Goal: Task Accomplishment & Management: Use online tool/utility

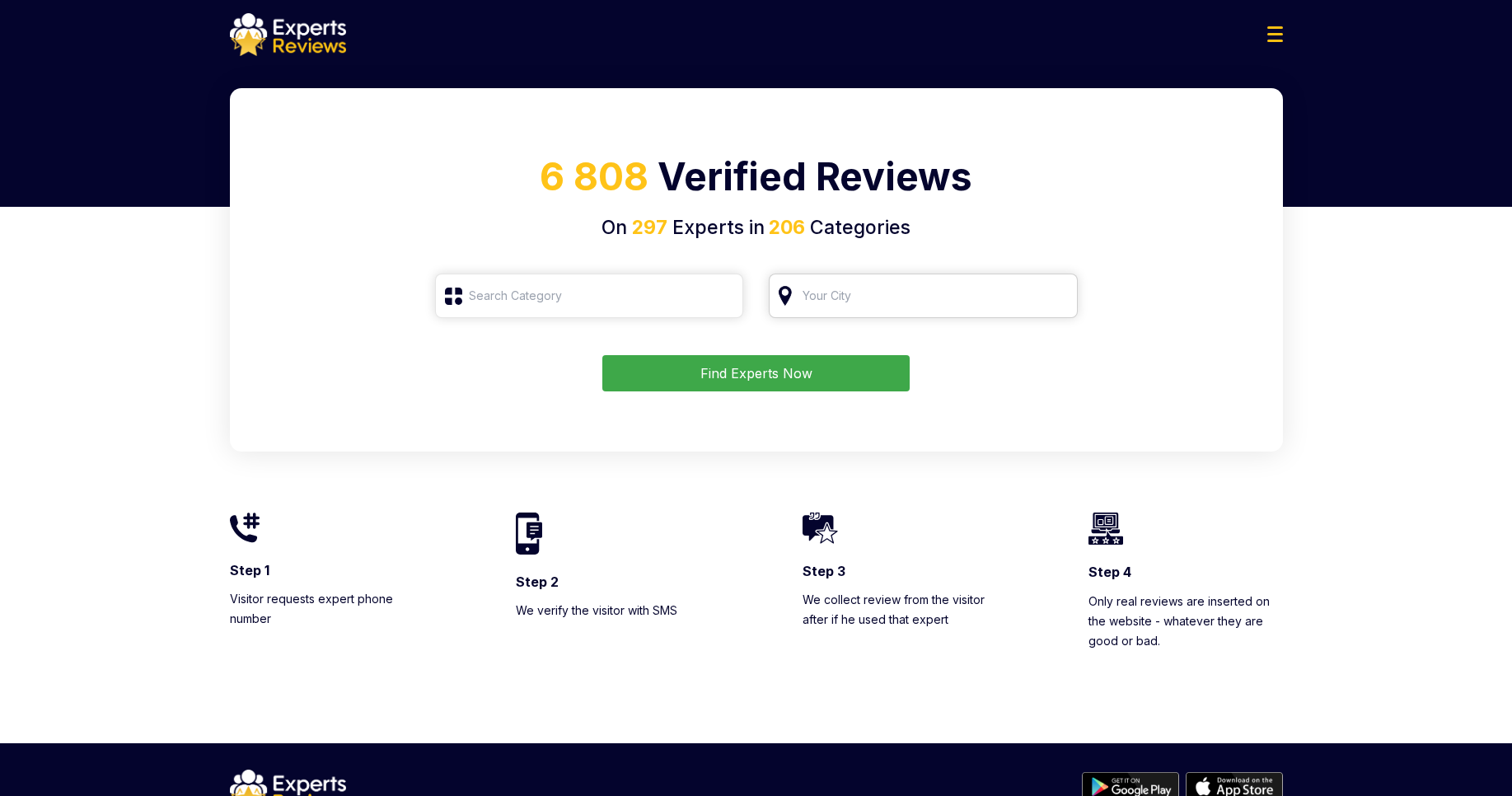
click at [860, 299] on input "search" at bounding box center [924, 296] width 309 height 44
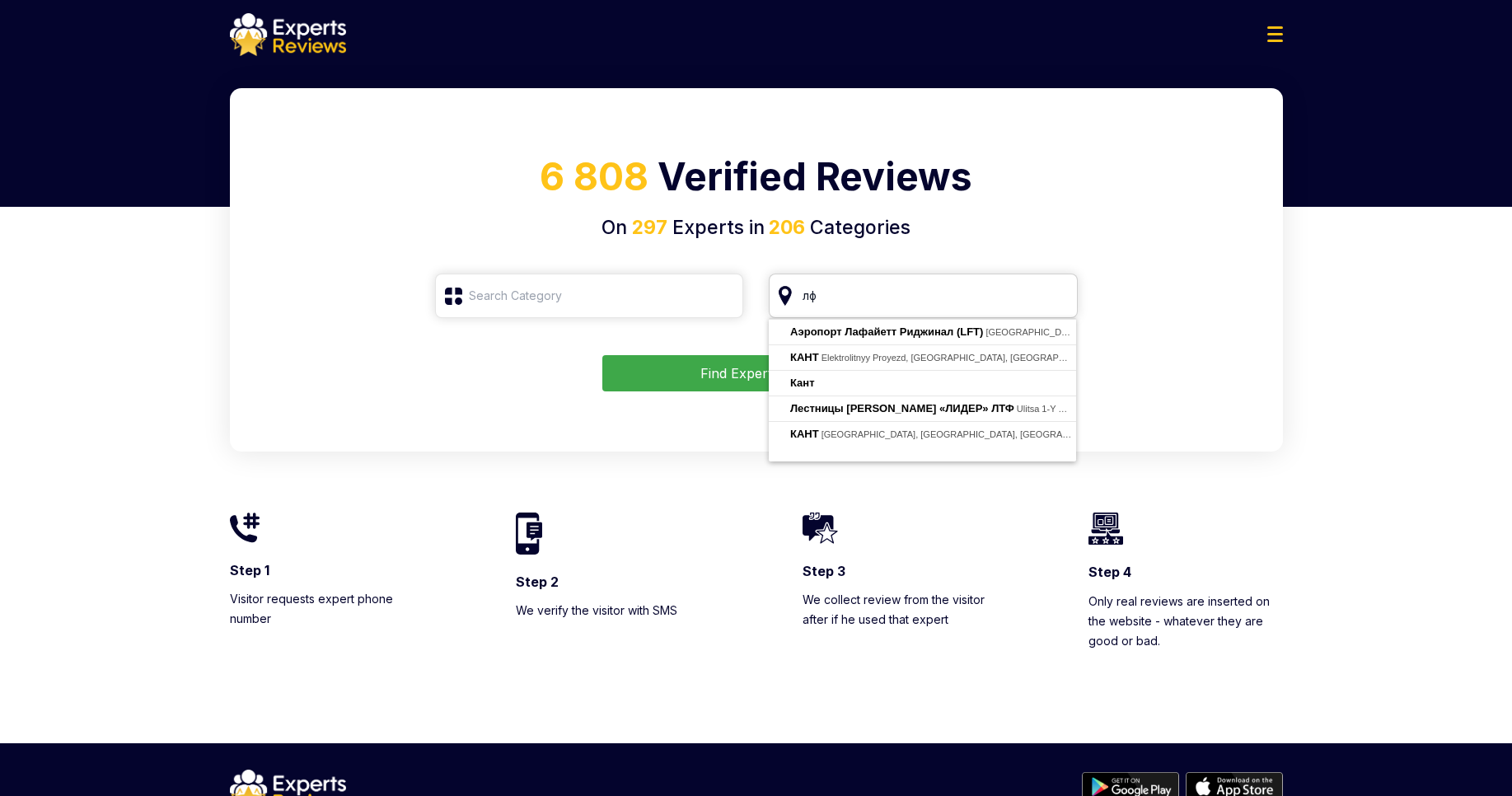
type input "л"
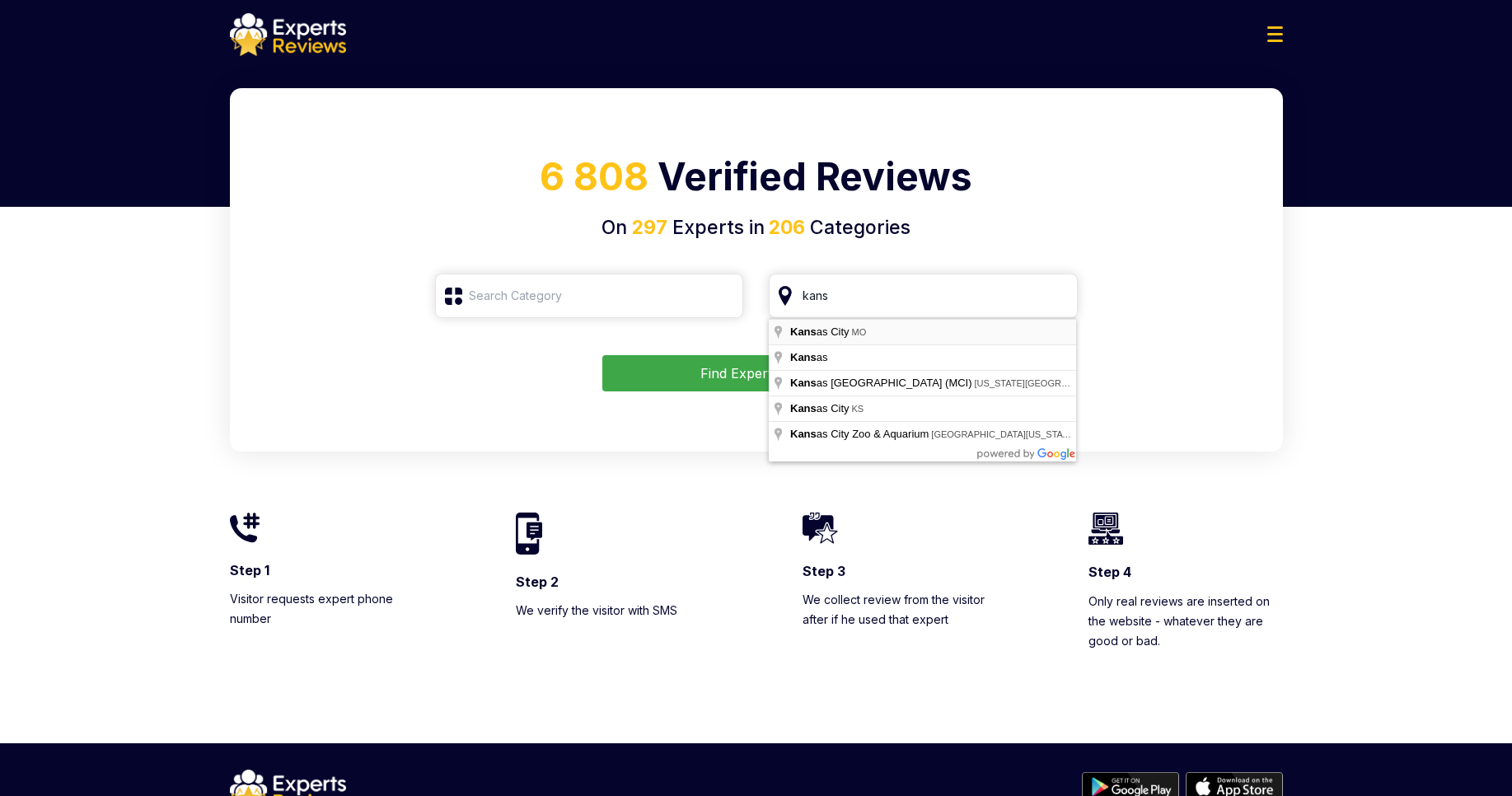
type input "[US_STATE][GEOGRAPHIC_DATA], [GEOGRAPHIC_DATA]"
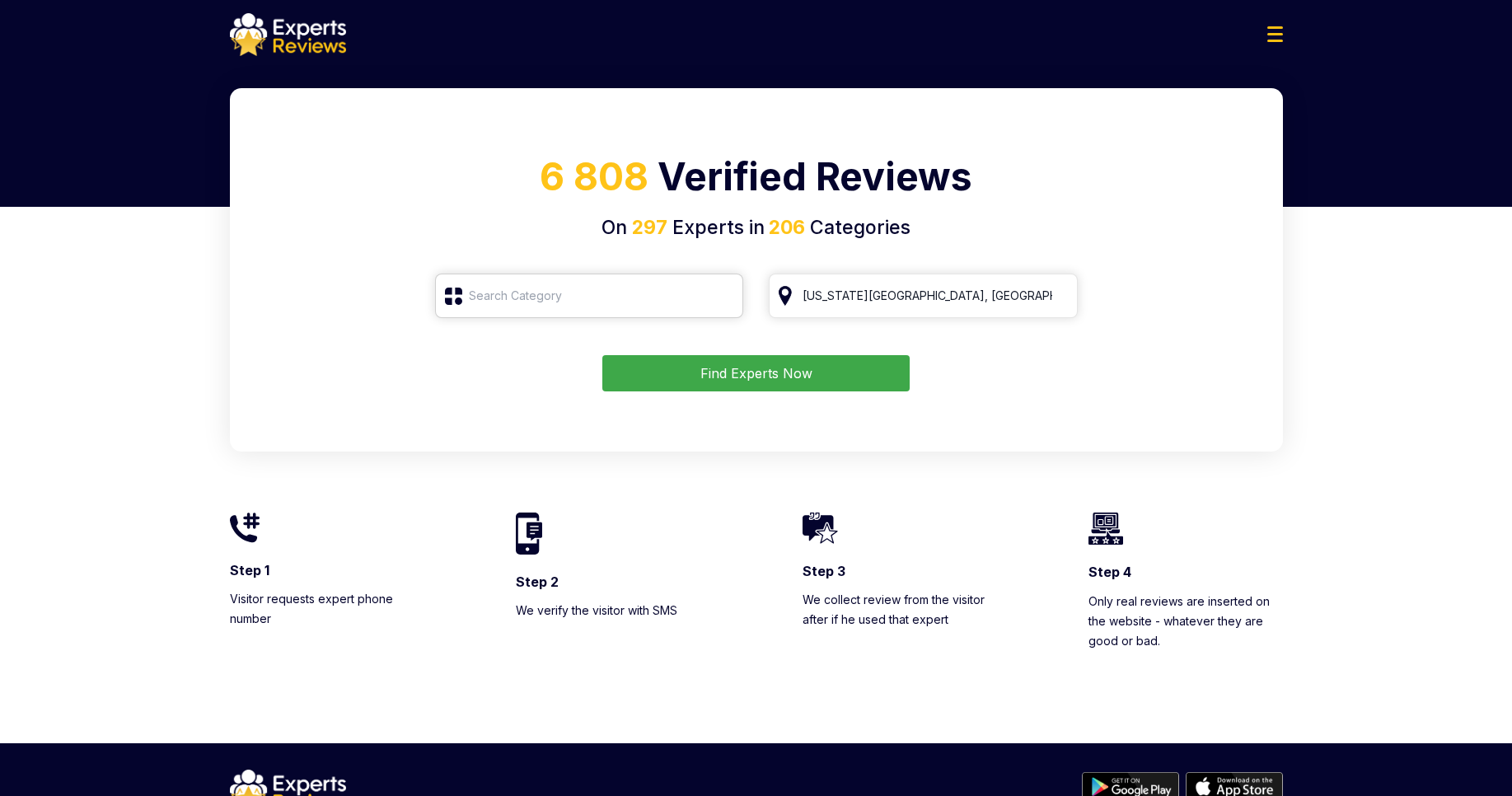
click at [631, 308] on input "search" at bounding box center [589, 296] width 309 height 44
click at [733, 376] on button "Find Experts Now" at bounding box center [756, 373] width 307 height 37
click at [446, 304] on input "search" at bounding box center [589, 296] width 309 height 44
click at [501, 298] on input "search" at bounding box center [589, 296] width 309 height 44
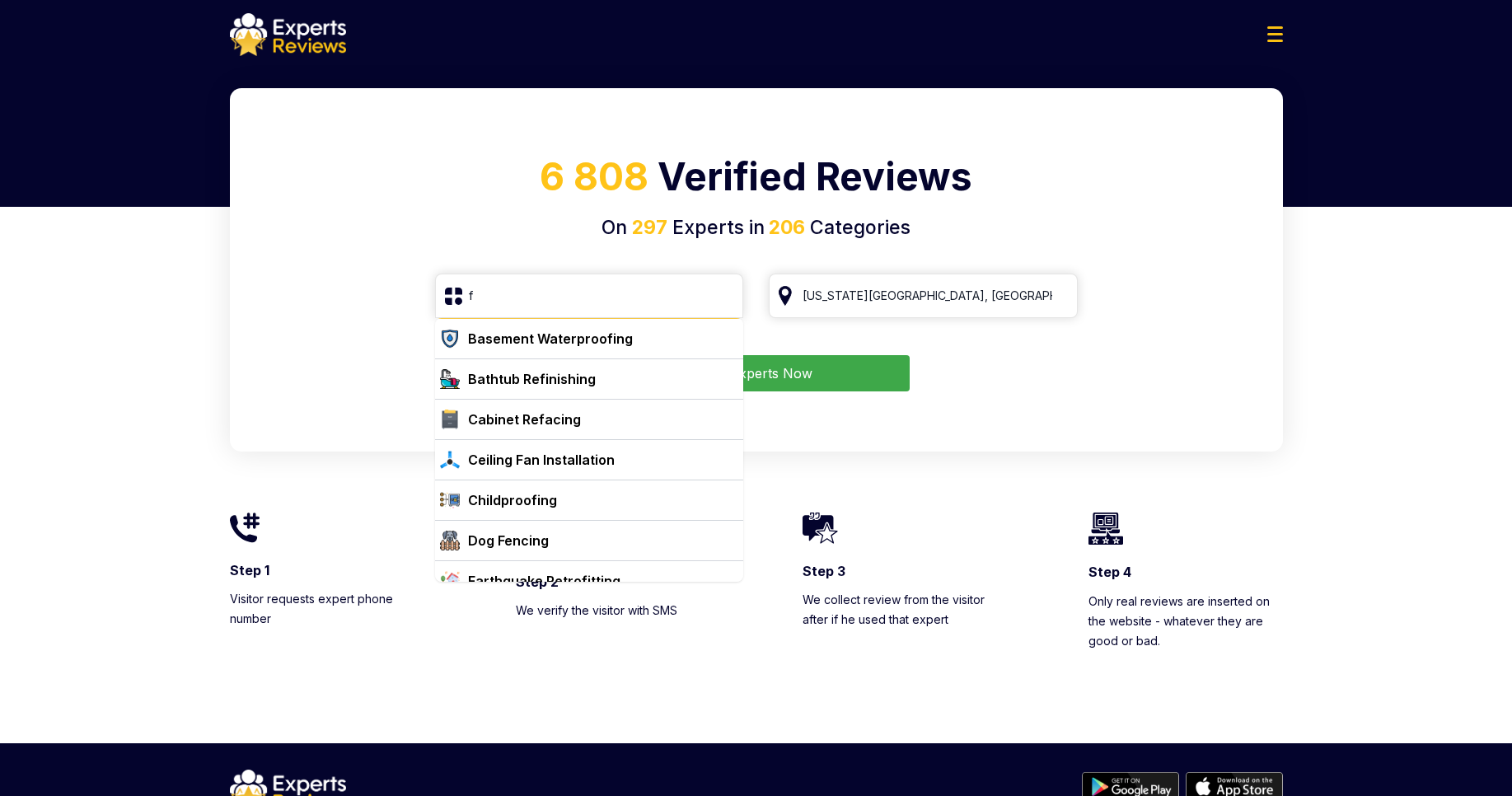
click at [506, 340] on div "Basement Waterproofing" at bounding box center [550, 339] width 165 height 20
type input "Basement Waterproofing"
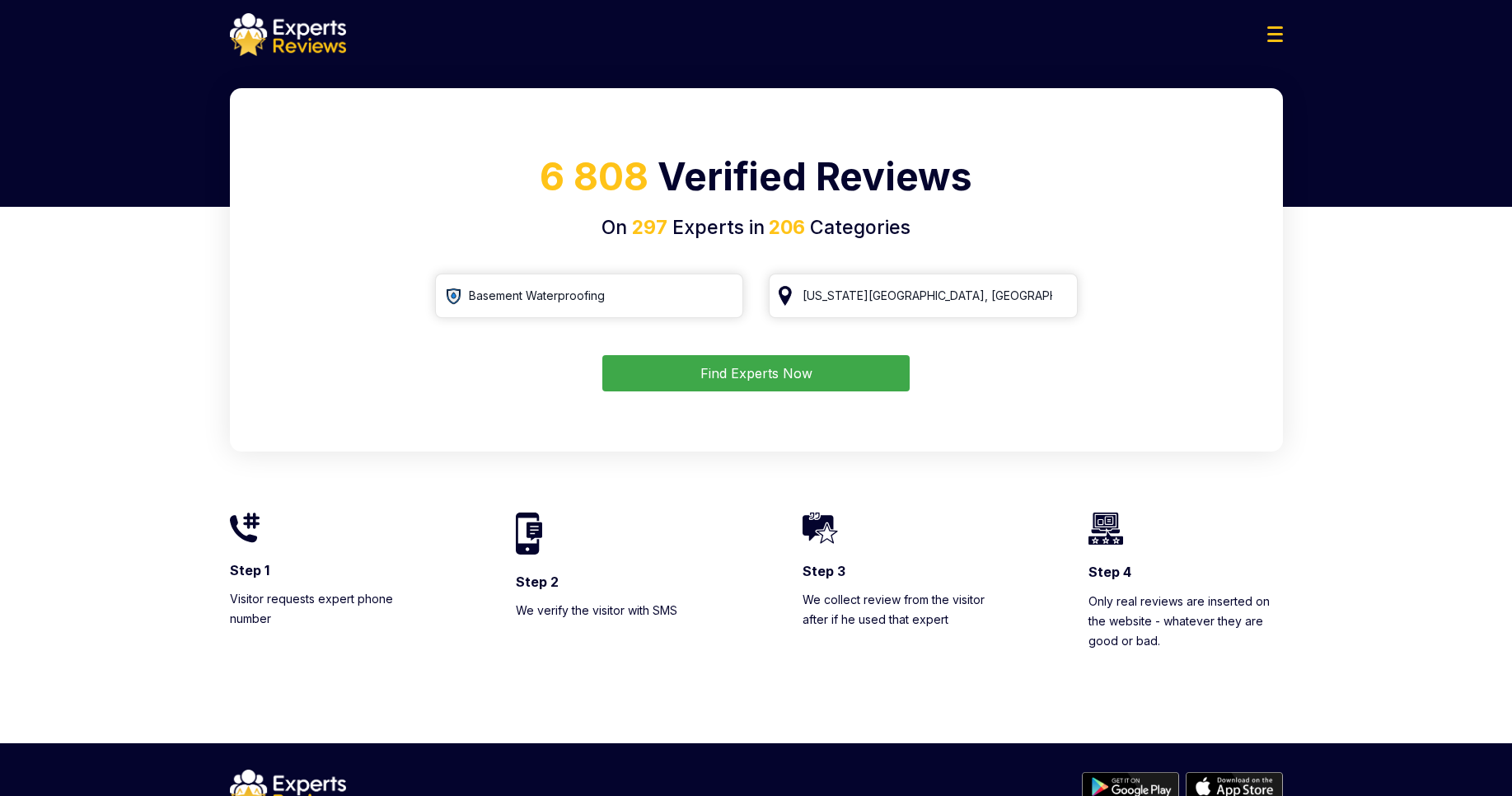
click at [847, 382] on button "Find Experts Now" at bounding box center [756, 373] width 307 height 37
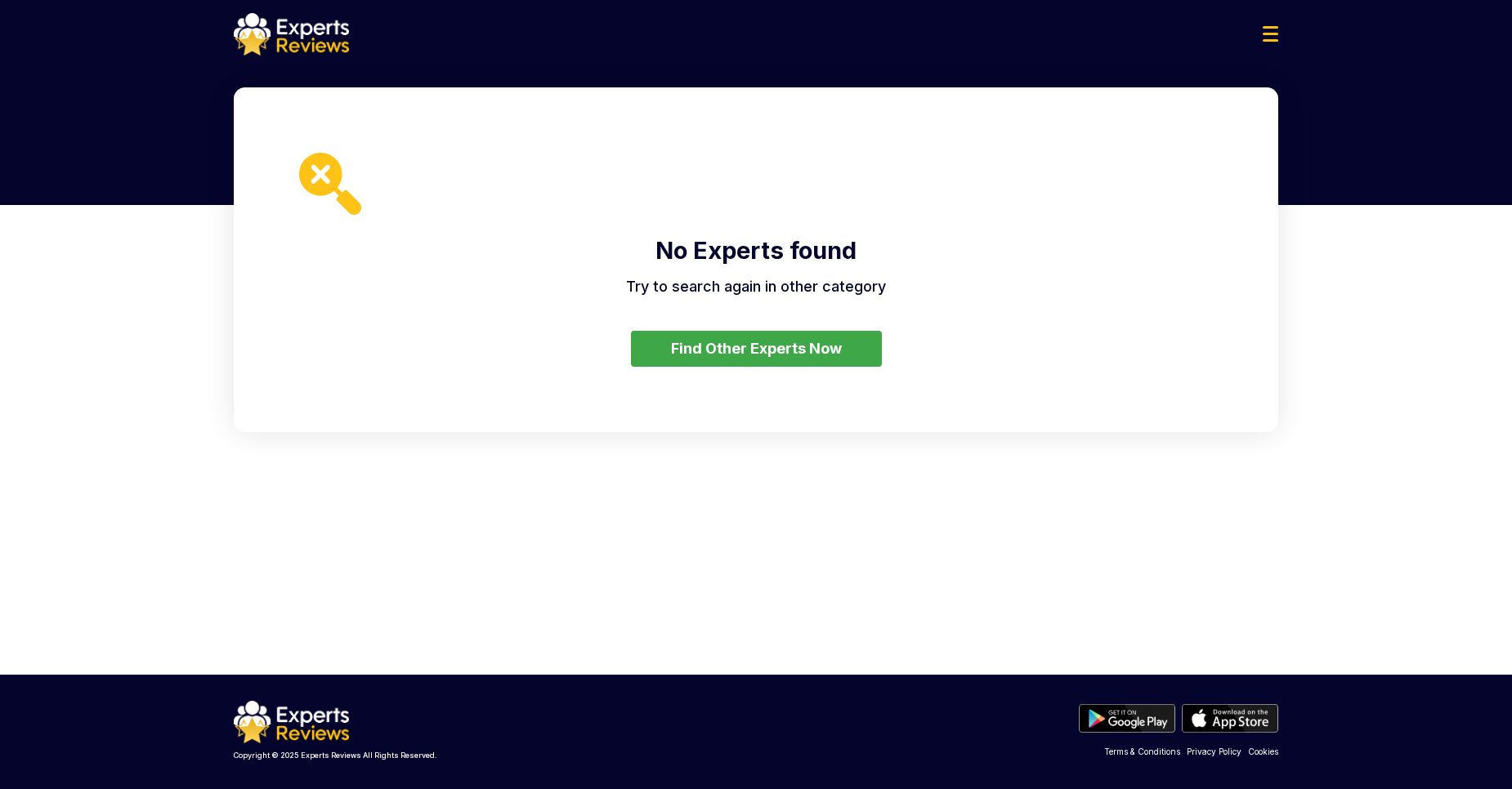
click at [703, 344] on button "Find Other Experts Now" at bounding box center [756, 348] width 251 height 36
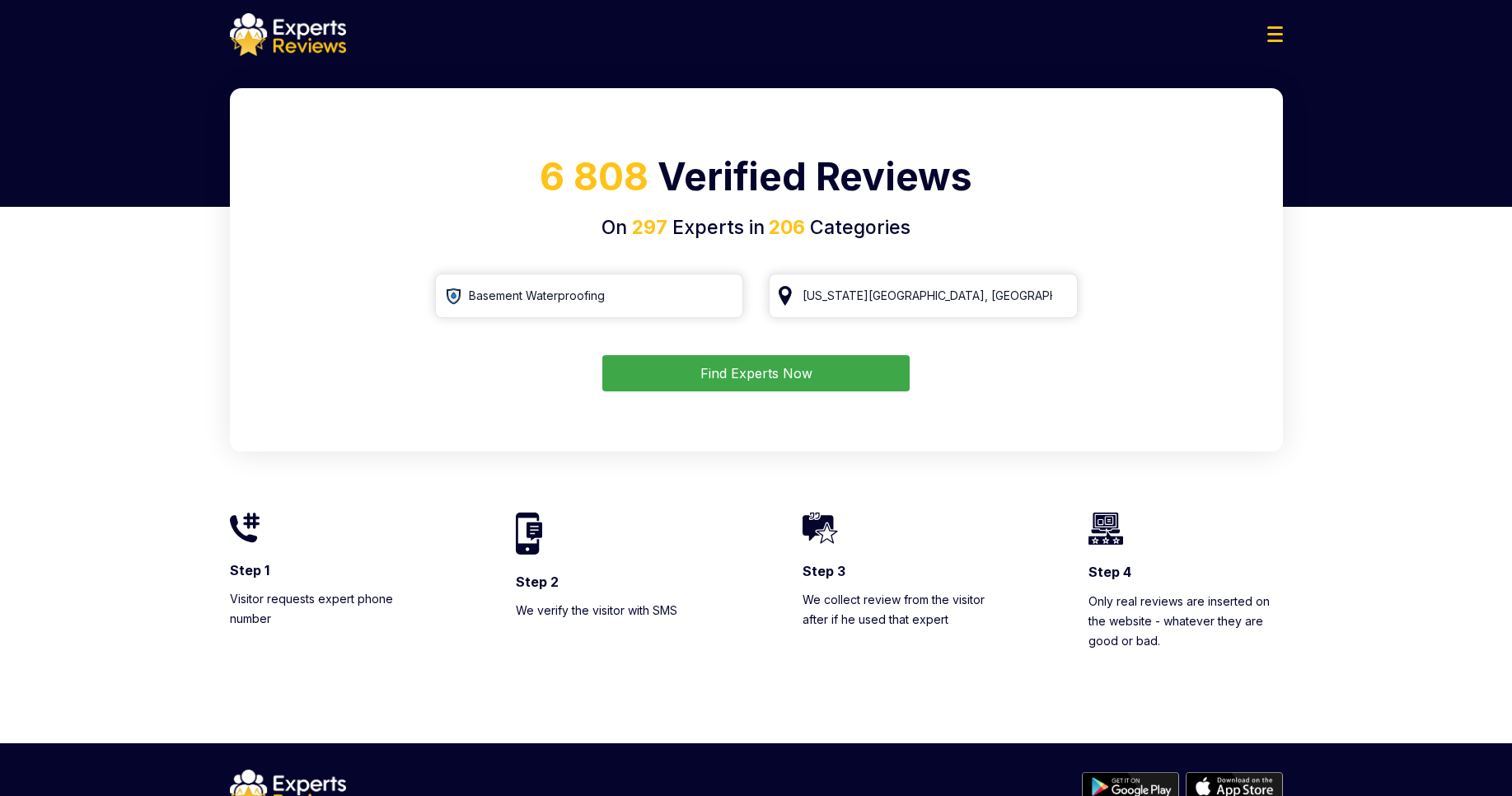
click at [703, 374] on button "Find Experts Now" at bounding box center [756, 373] width 307 height 37
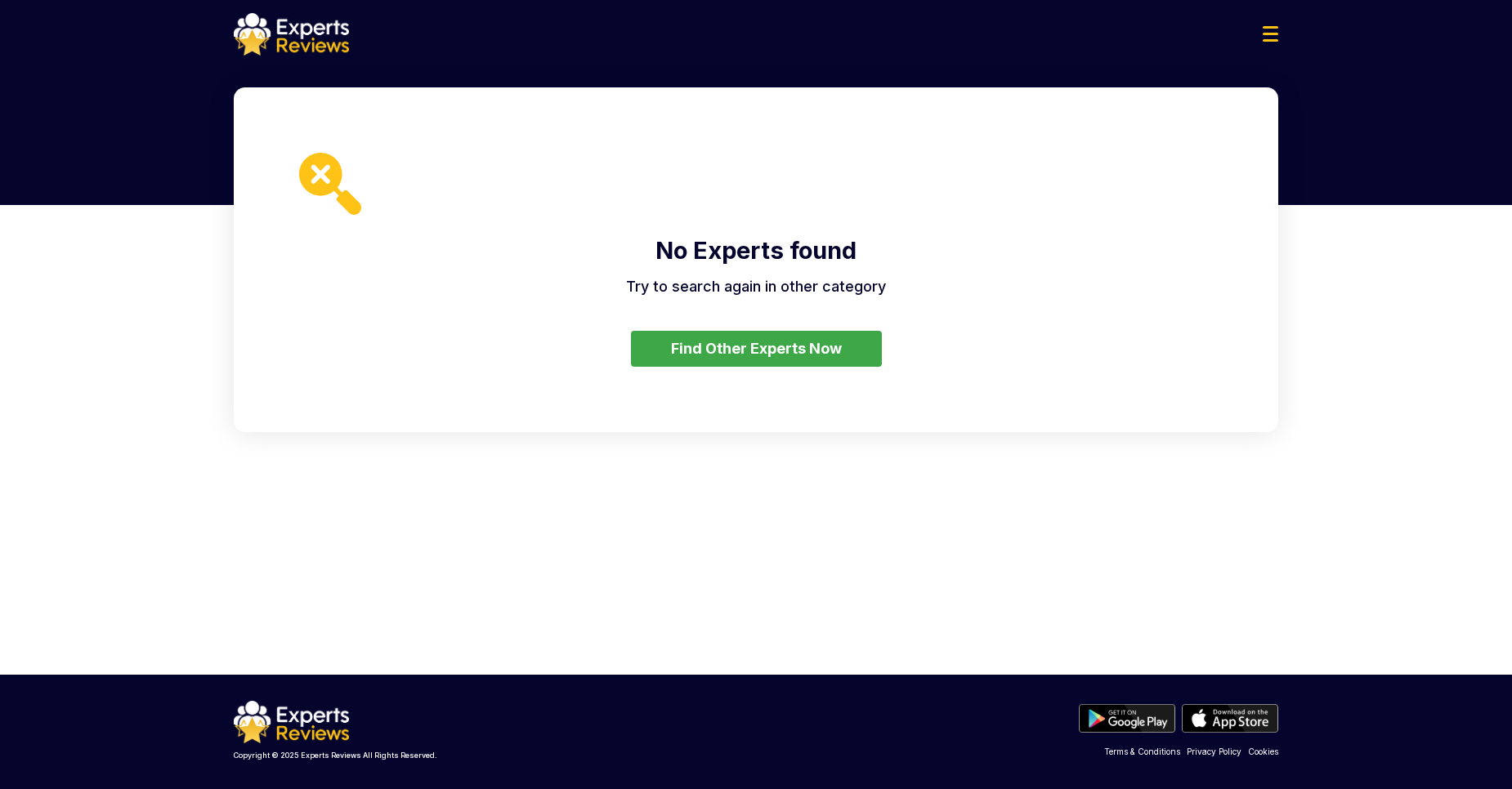
click at [725, 348] on button "Find Other Experts Now" at bounding box center [756, 348] width 251 height 36
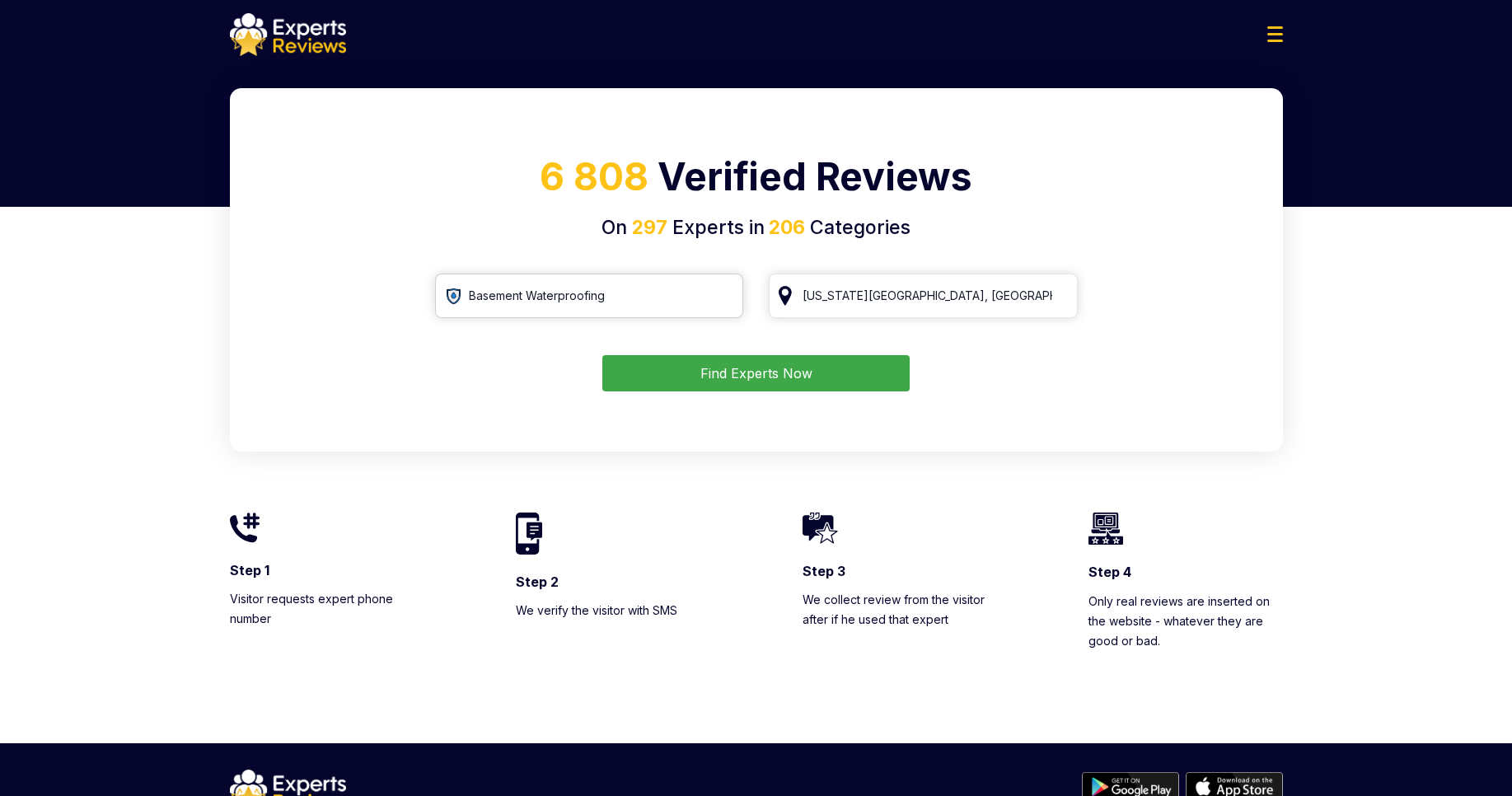
click at [626, 299] on input "Basement Waterproofing" at bounding box center [589, 296] width 309 height 44
click at [727, 298] on input "Basement Waterproofing" at bounding box center [589, 296] width 309 height 44
click at [721, 295] on input "Basement Waterproofing" at bounding box center [589, 296] width 309 height 44
click at [508, 303] on input "search" at bounding box center [589, 296] width 309 height 44
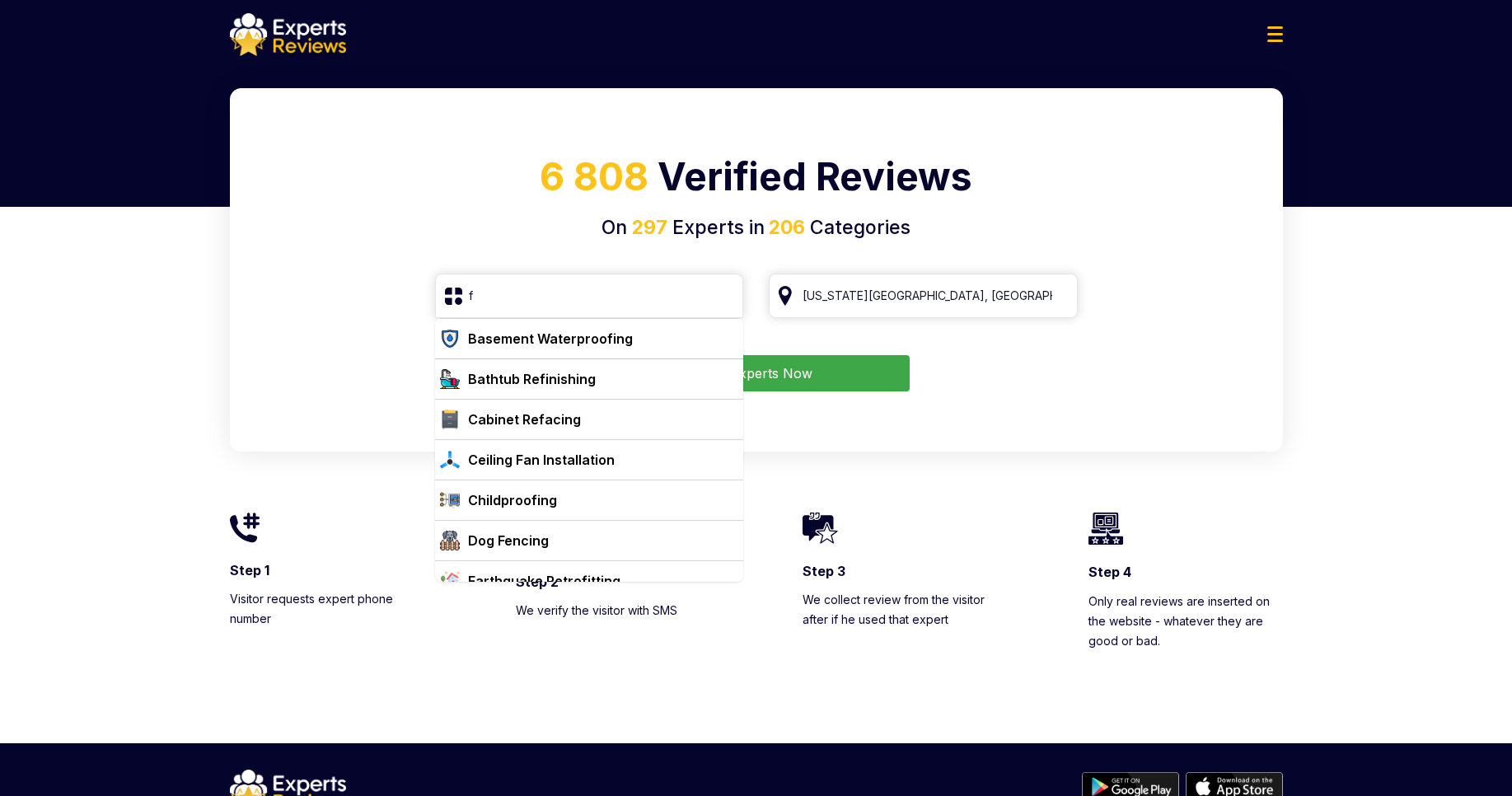
click at [494, 380] on div "Bathtub Refinishing" at bounding box center [532, 379] width 128 height 20
type input "Bathtub Refinishing"
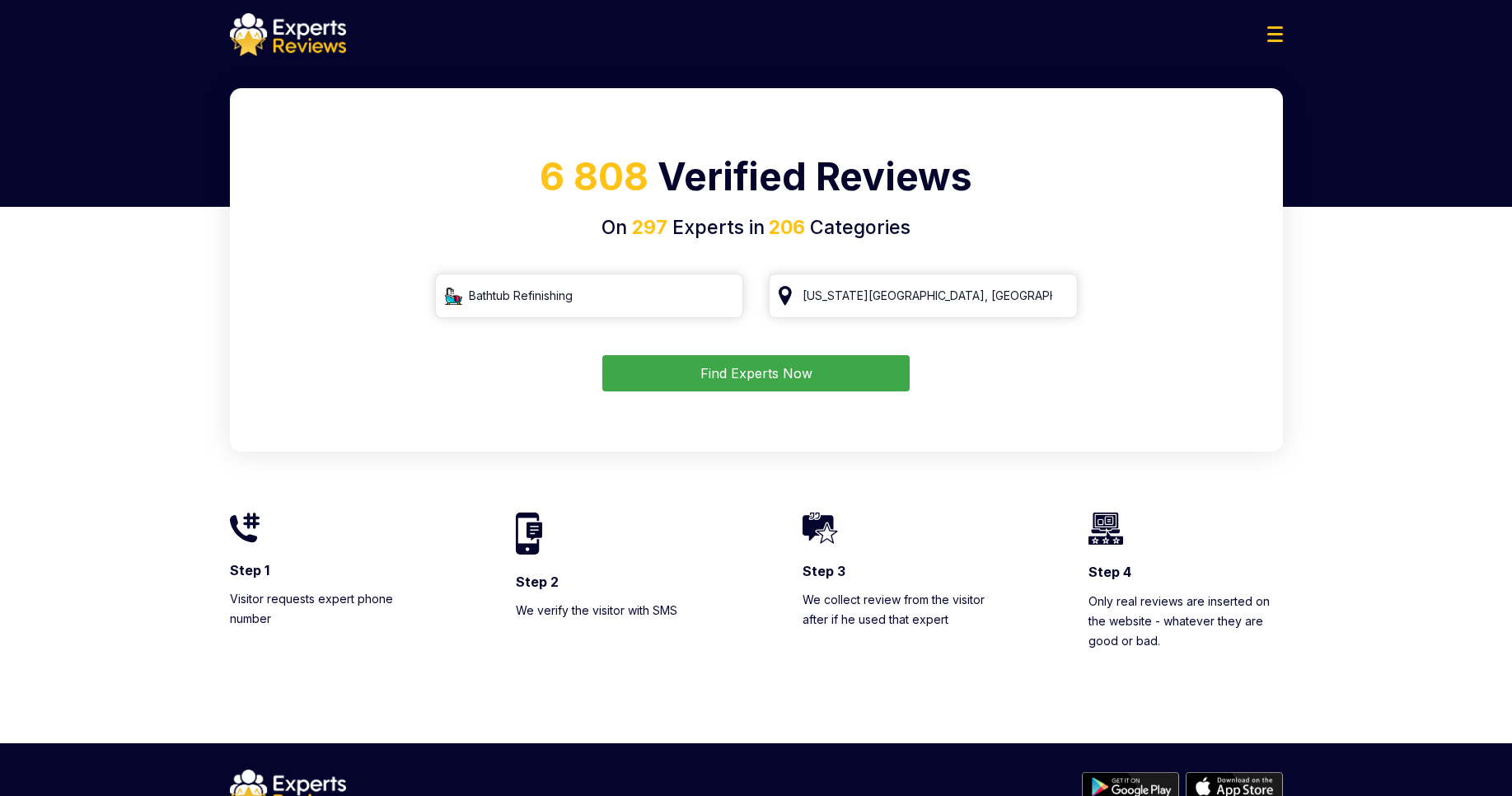
click at [800, 379] on button "Find Experts Now" at bounding box center [756, 373] width 307 height 37
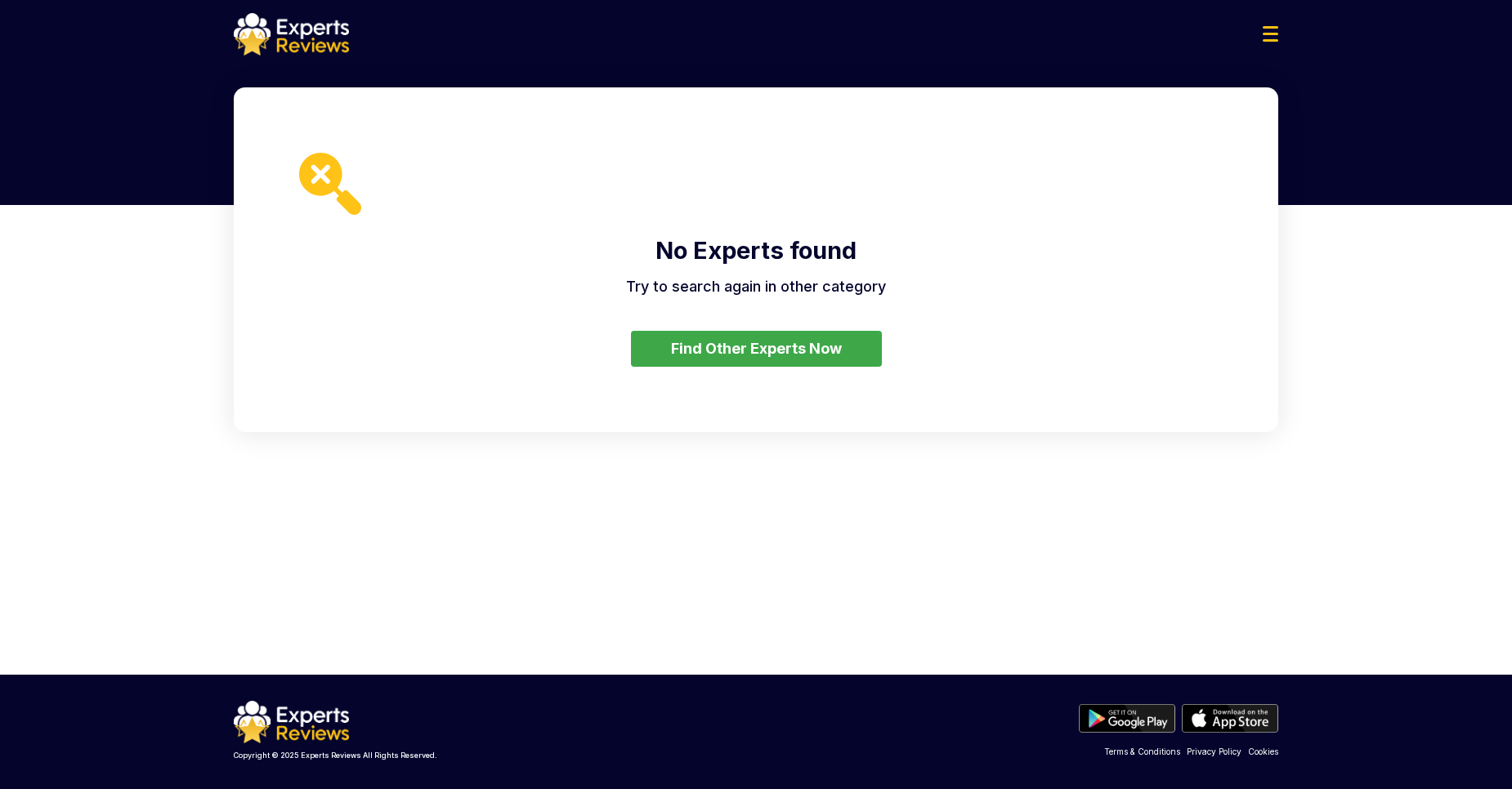
click at [808, 349] on button "Find Other Experts Now" at bounding box center [756, 348] width 251 height 36
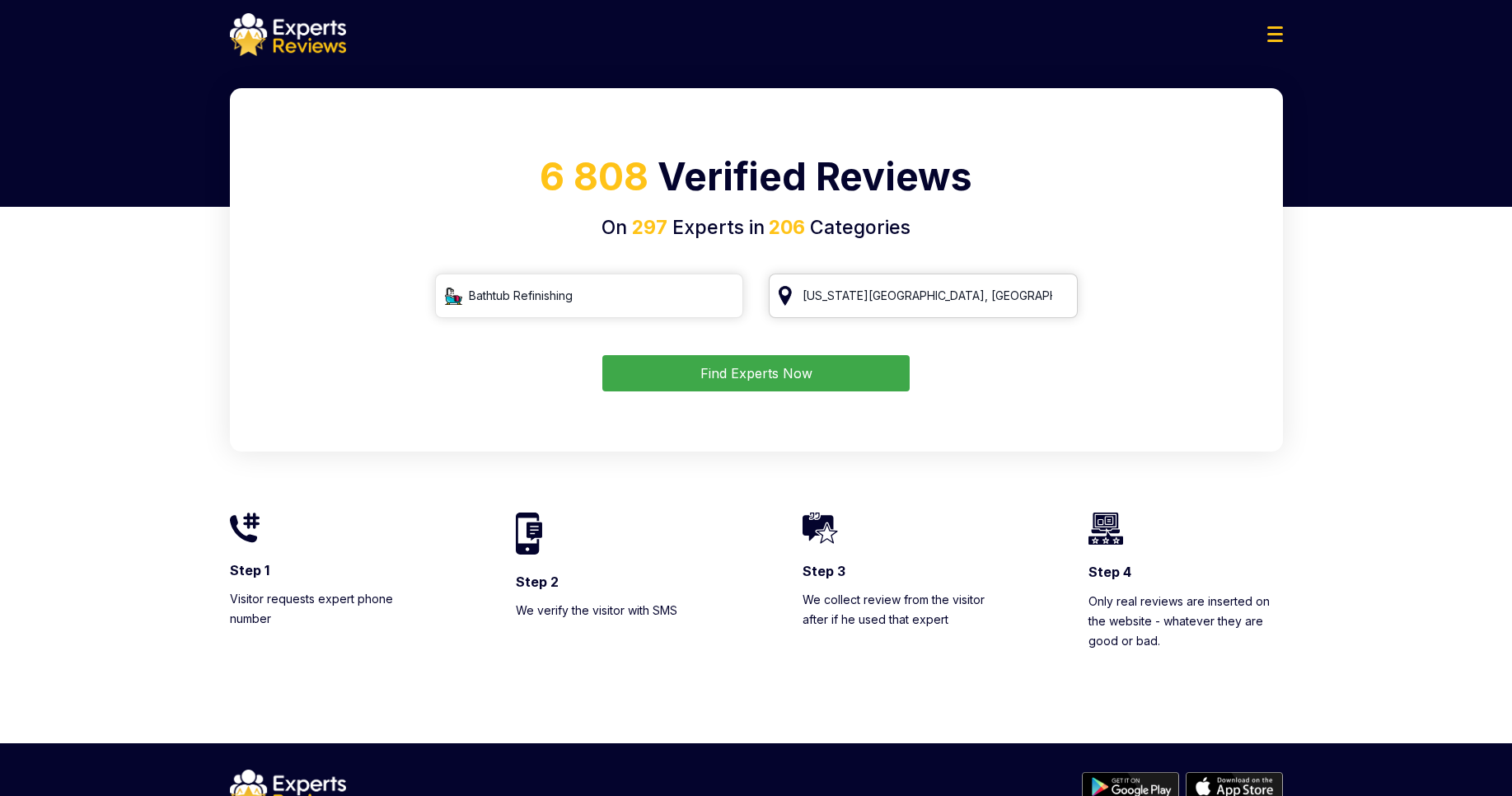
click at [876, 285] on input "[US_STATE][GEOGRAPHIC_DATA], [GEOGRAPHIC_DATA]" at bounding box center [924, 296] width 309 height 44
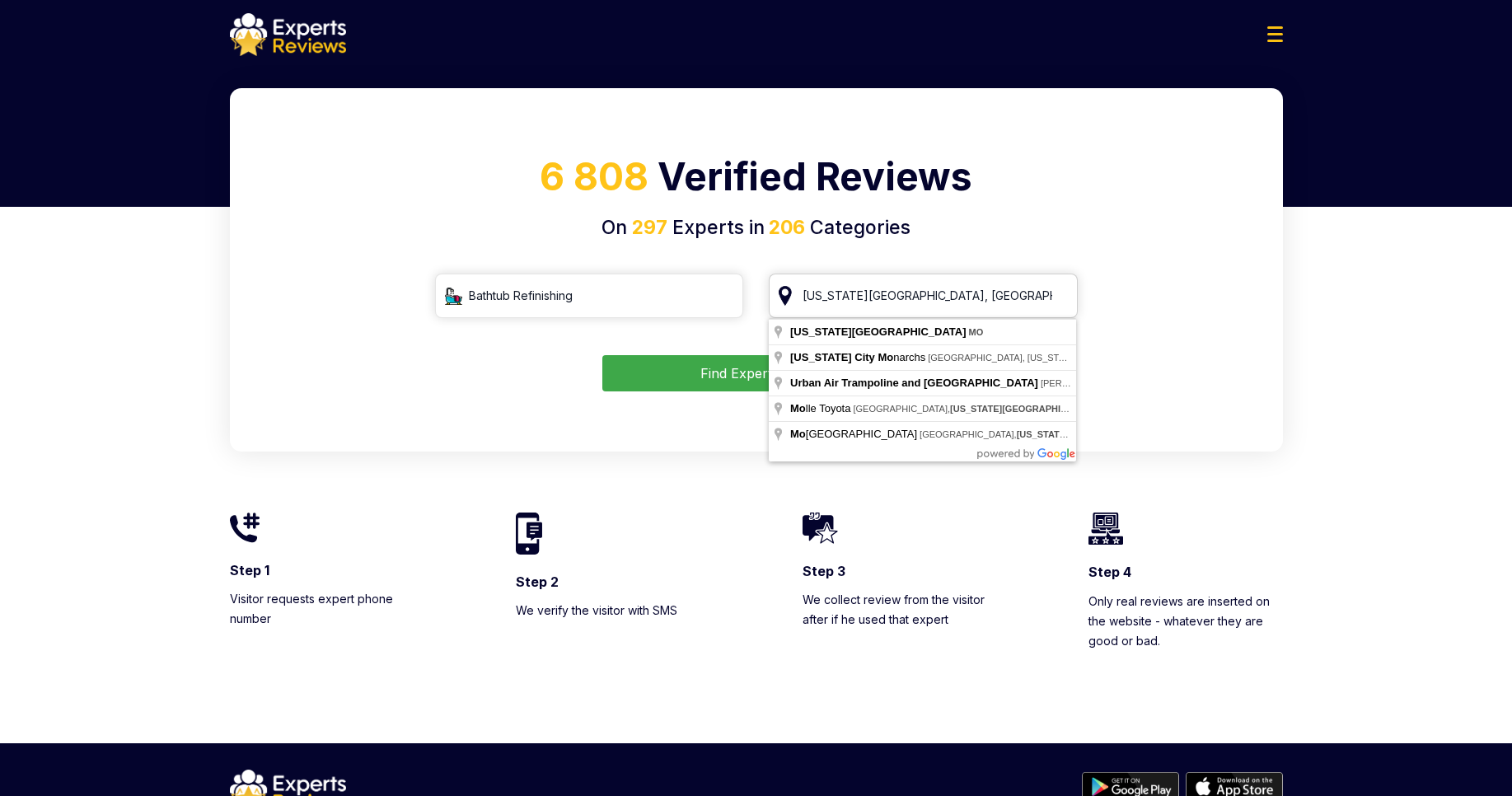
click at [1063, 297] on input "[US_STATE][GEOGRAPHIC_DATA], [GEOGRAPHIC_DATA]" at bounding box center [924, 296] width 309 height 44
click at [1055, 299] on input "[US_STATE][GEOGRAPHIC_DATA], [GEOGRAPHIC_DATA]" at bounding box center [924, 296] width 309 height 44
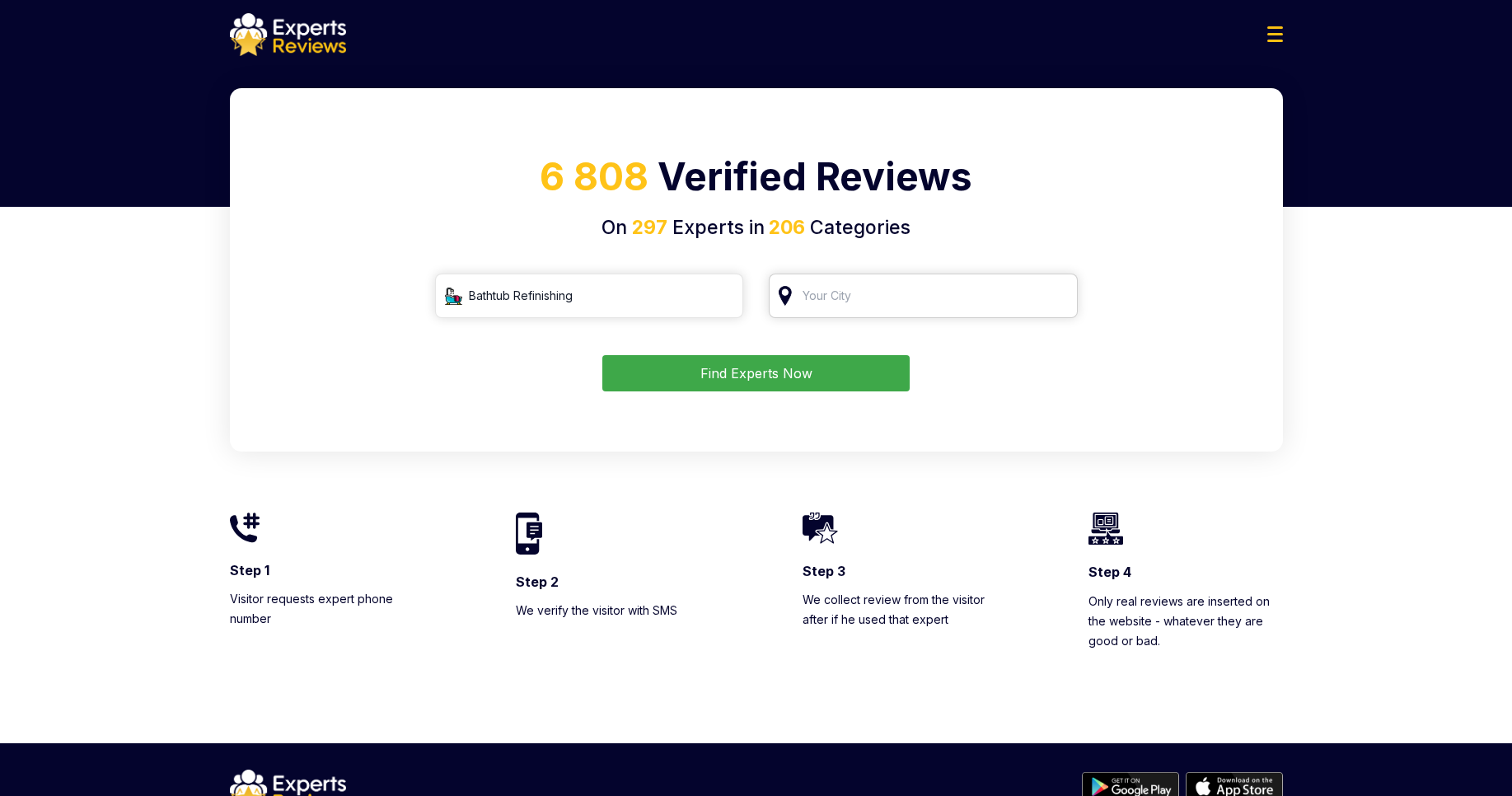
click at [990, 302] on input "search" at bounding box center [924, 296] width 309 height 44
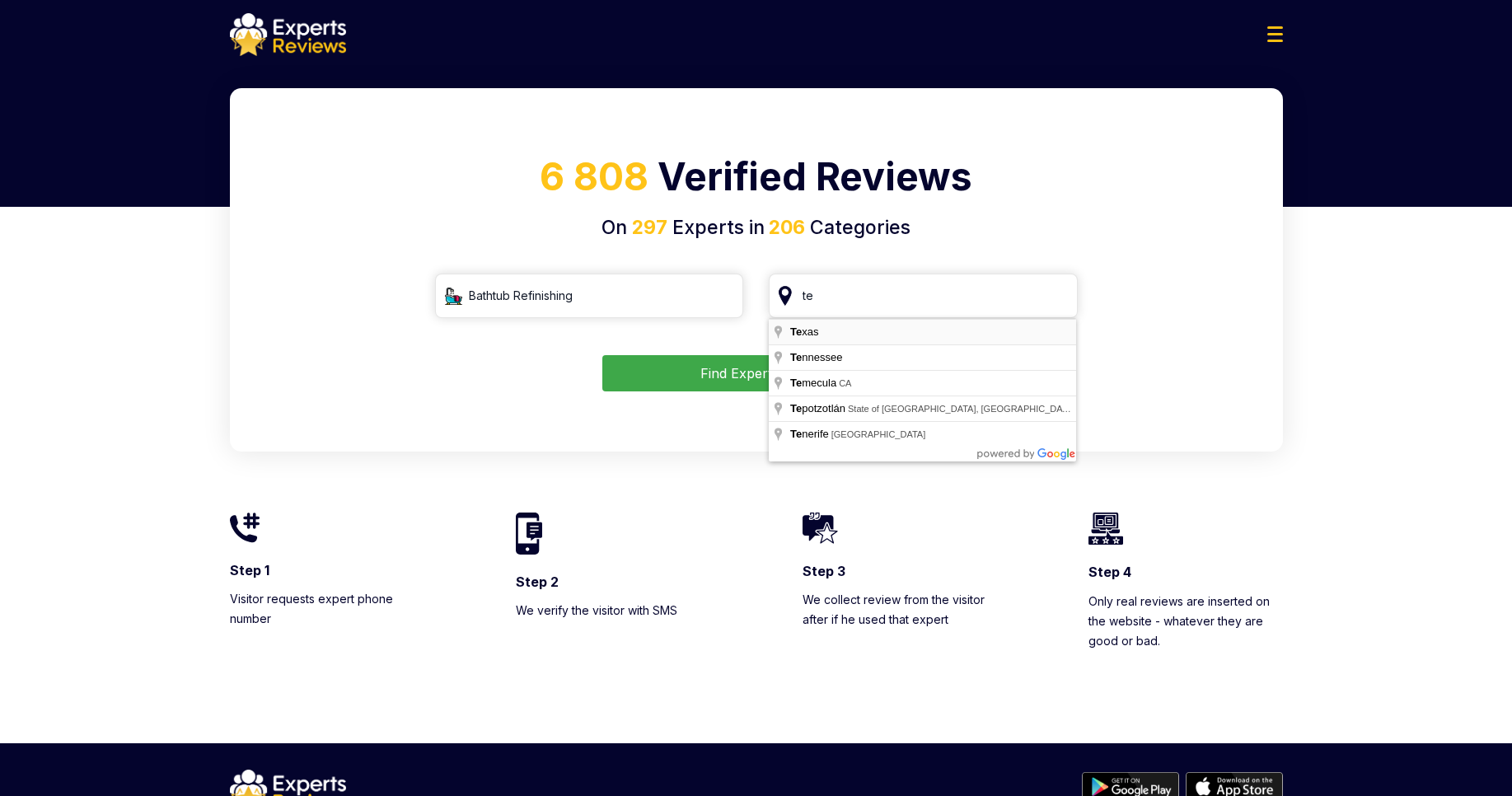
type input "[US_STATE]"
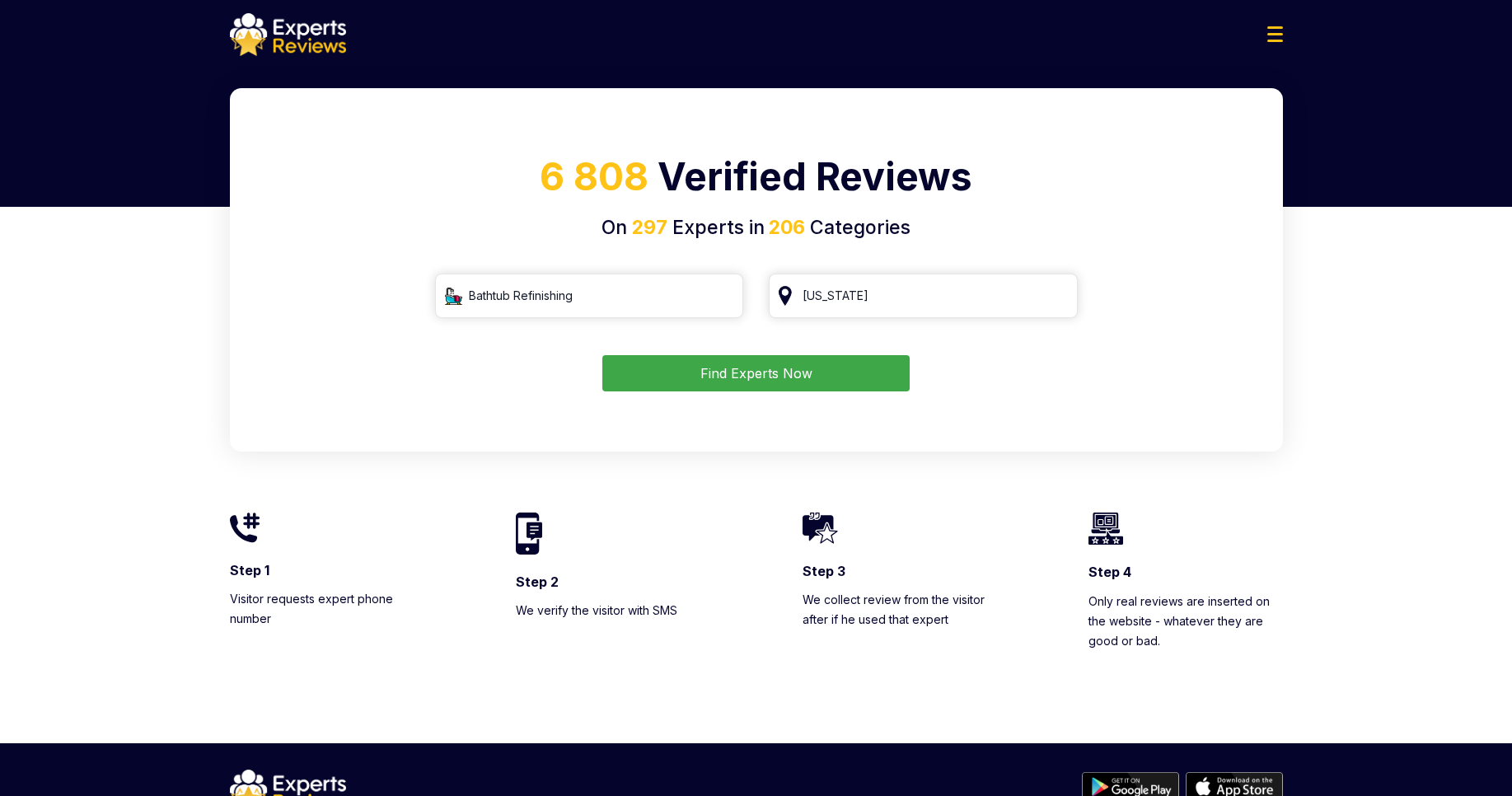
click at [671, 360] on button "Find Experts Now" at bounding box center [756, 373] width 307 height 37
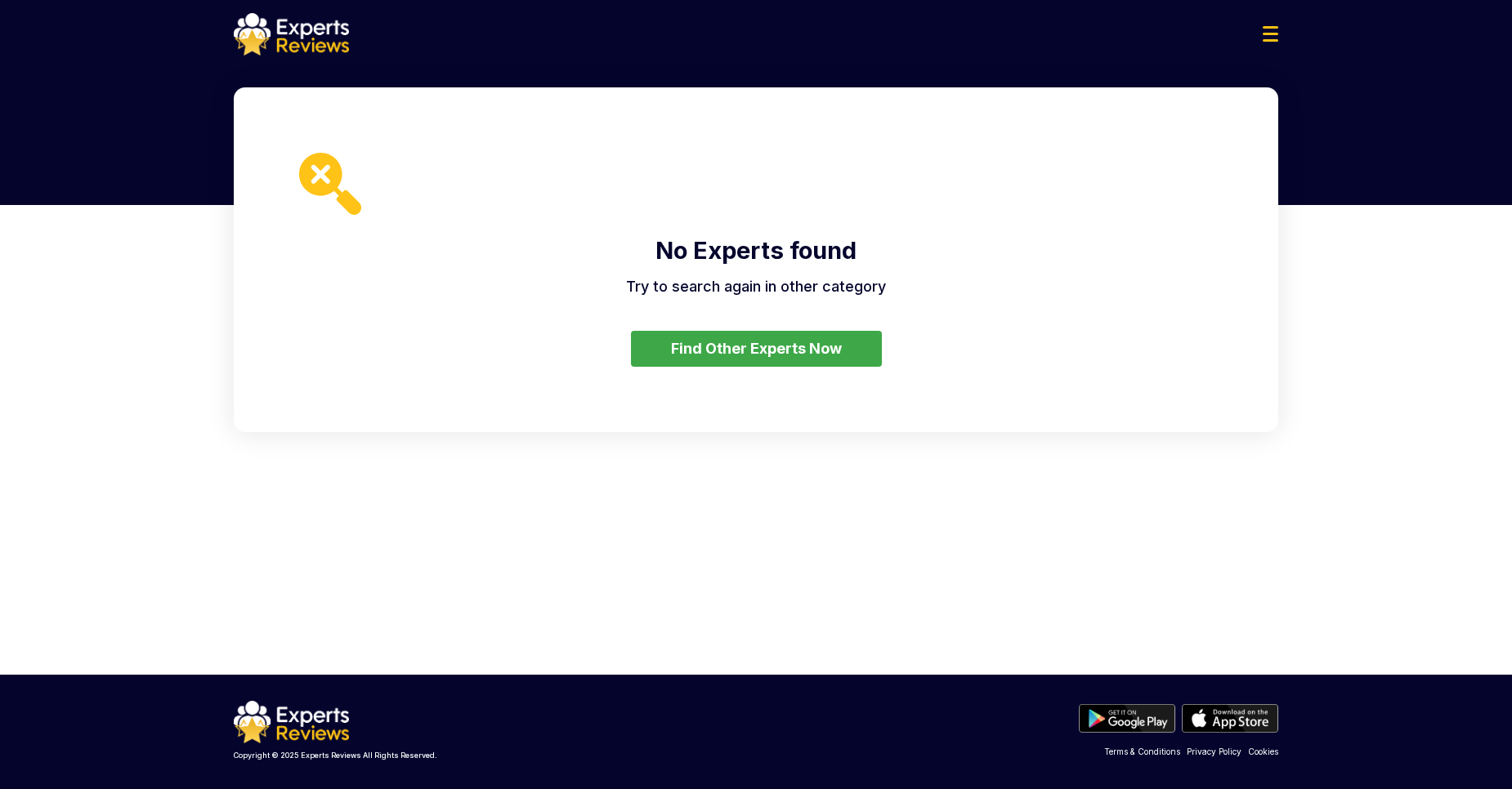
click at [755, 338] on button "Find Other Experts Now" at bounding box center [756, 348] width 251 height 36
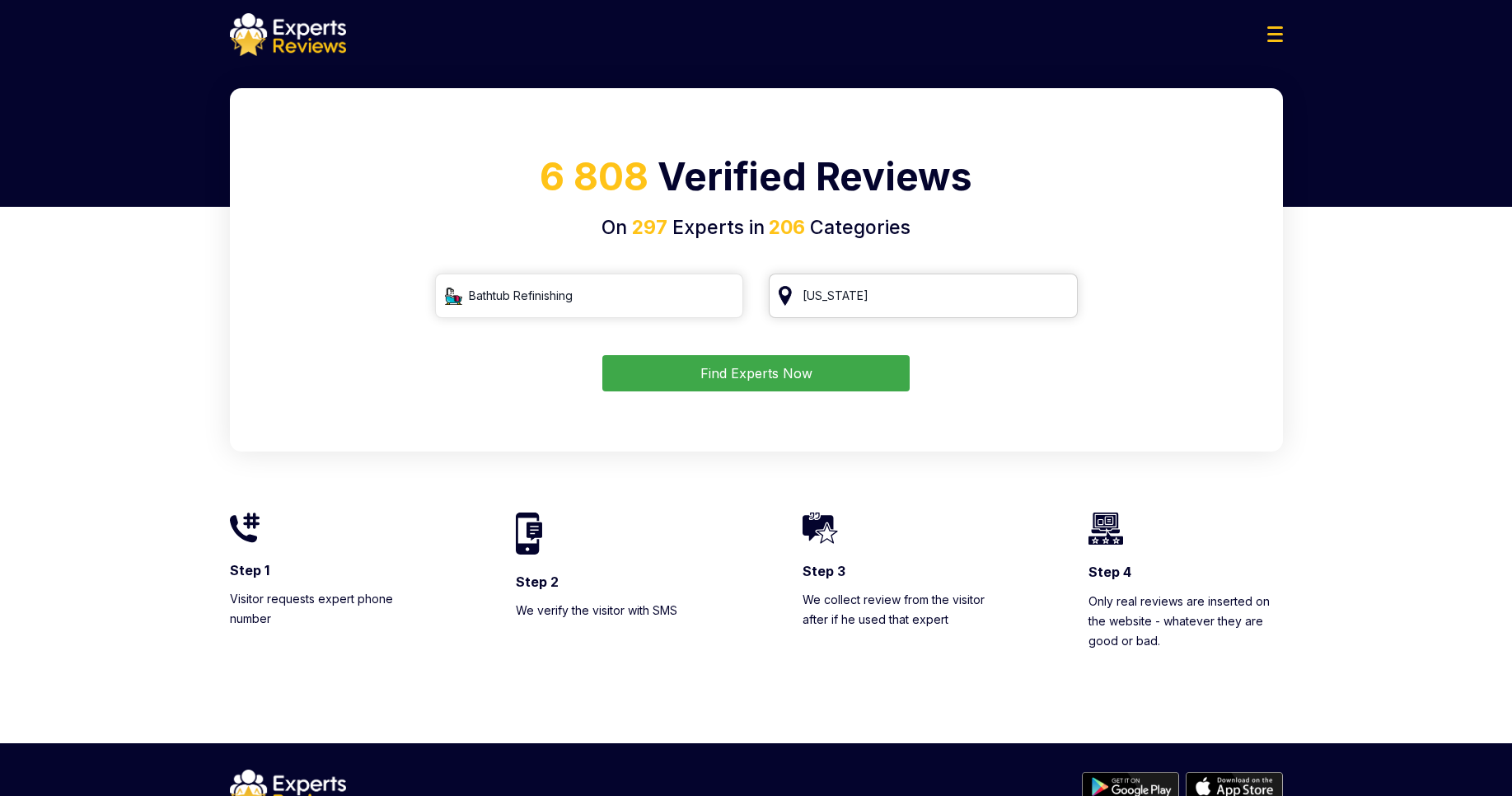
click at [842, 300] on input "[US_STATE]" at bounding box center [924, 296] width 309 height 44
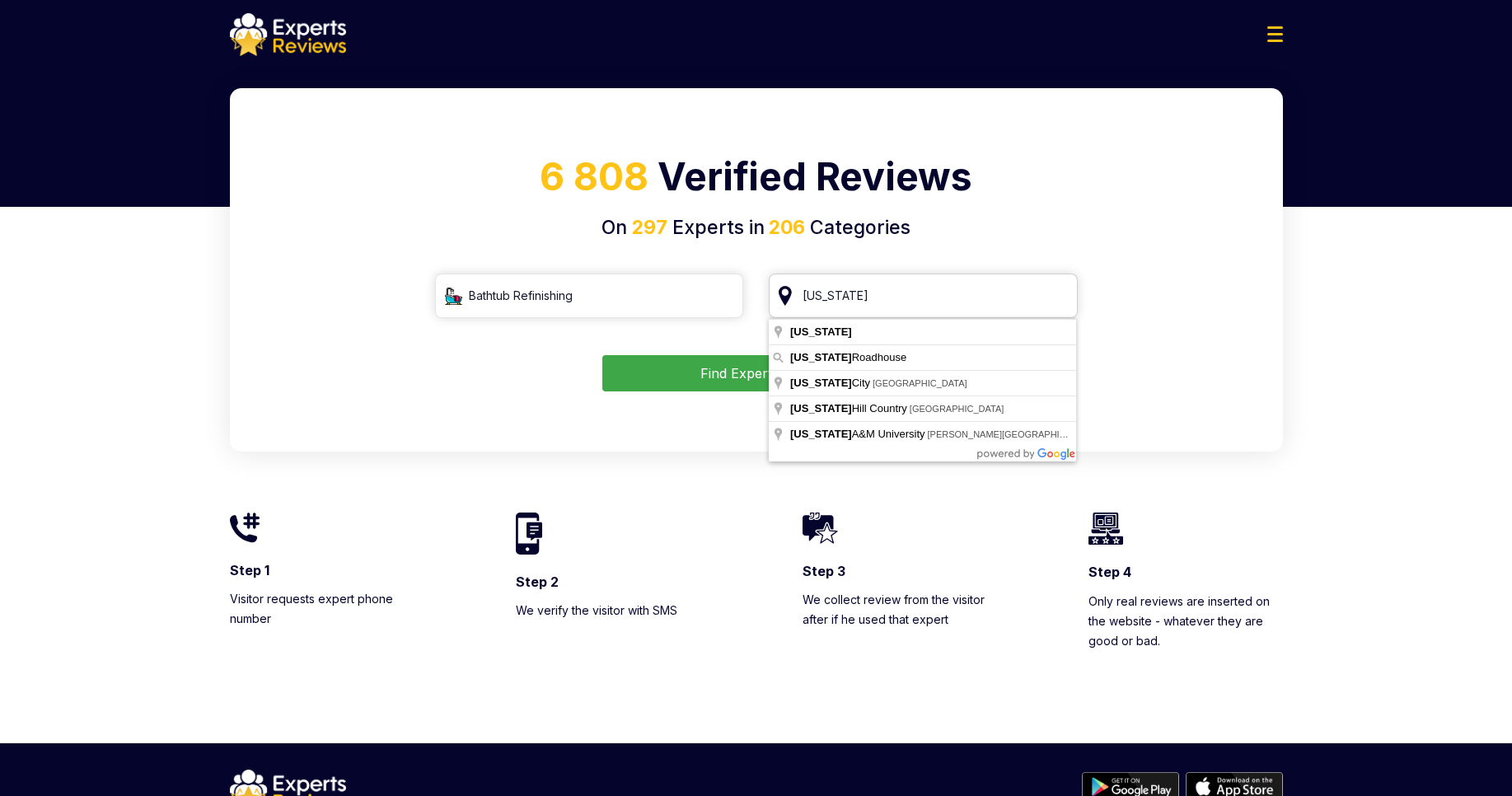
click at [810, 299] on input "[US_STATE]" at bounding box center [924, 296] width 309 height 44
type input "[US_STATE][GEOGRAPHIC_DATA], [GEOGRAPHIC_DATA]"
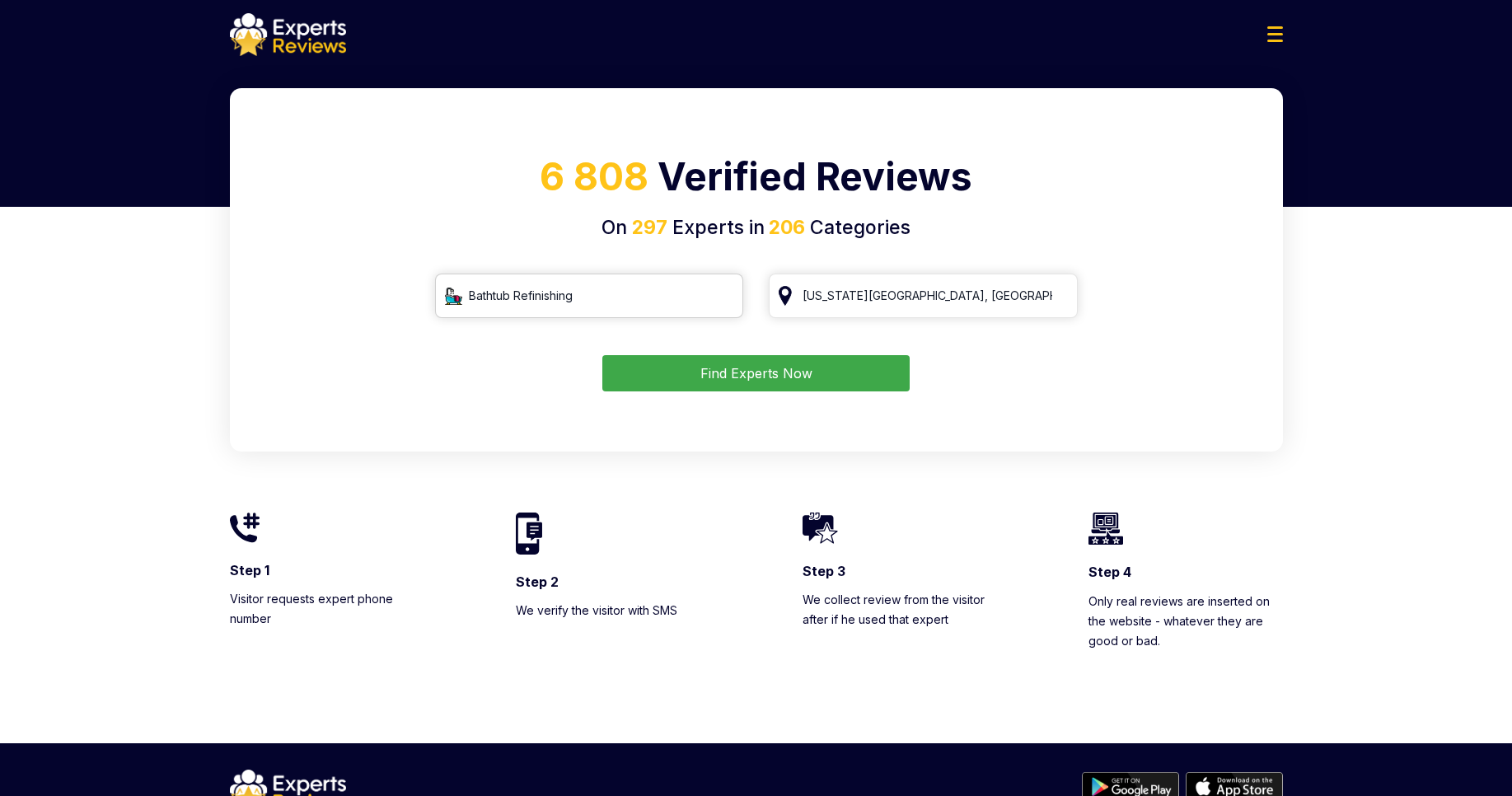
click at [597, 302] on input "Bathtub Refinishing" at bounding box center [589, 296] width 309 height 44
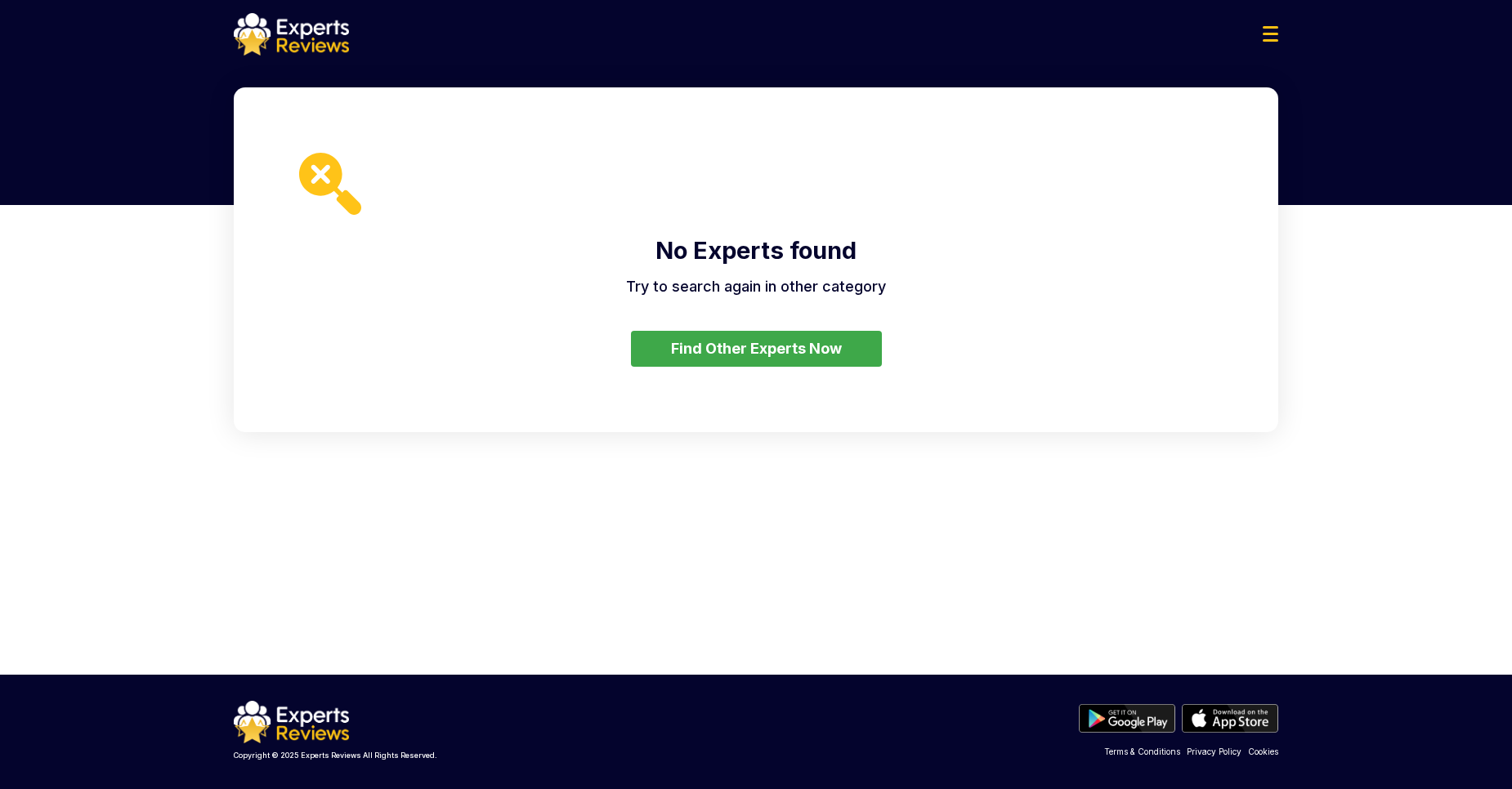
click at [704, 354] on button "Find Other Experts Now" at bounding box center [756, 348] width 251 height 36
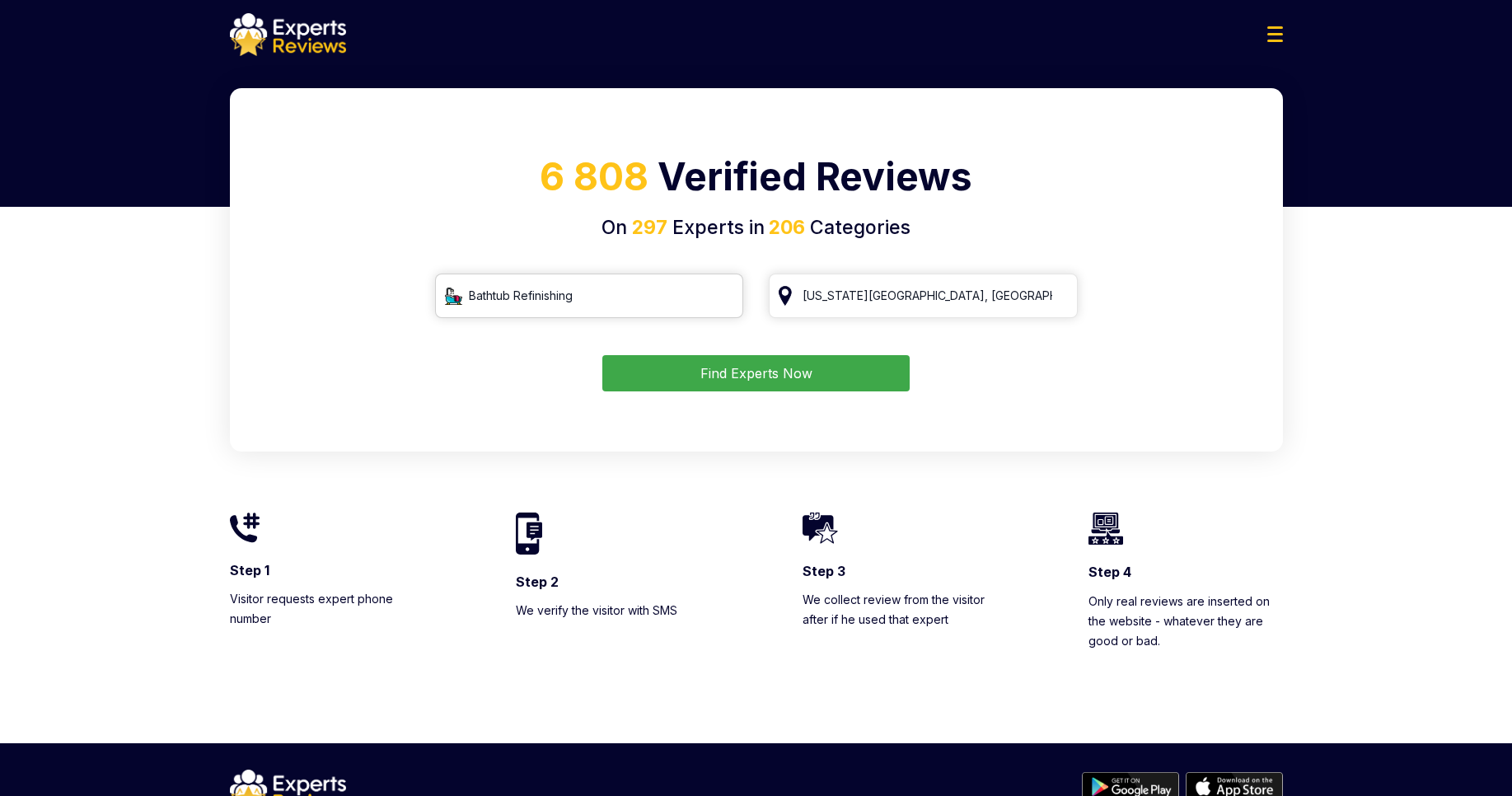
click at [725, 298] on input "Bathtub Refinishing" at bounding box center [589, 296] width 309 height 44
click at [809, 377] on button "Find Experts Now" at bounding box center [756, 373] width 307 height 37
click at [514, 293] on input "search" at bounding box center [589, 296] width 309 height 44
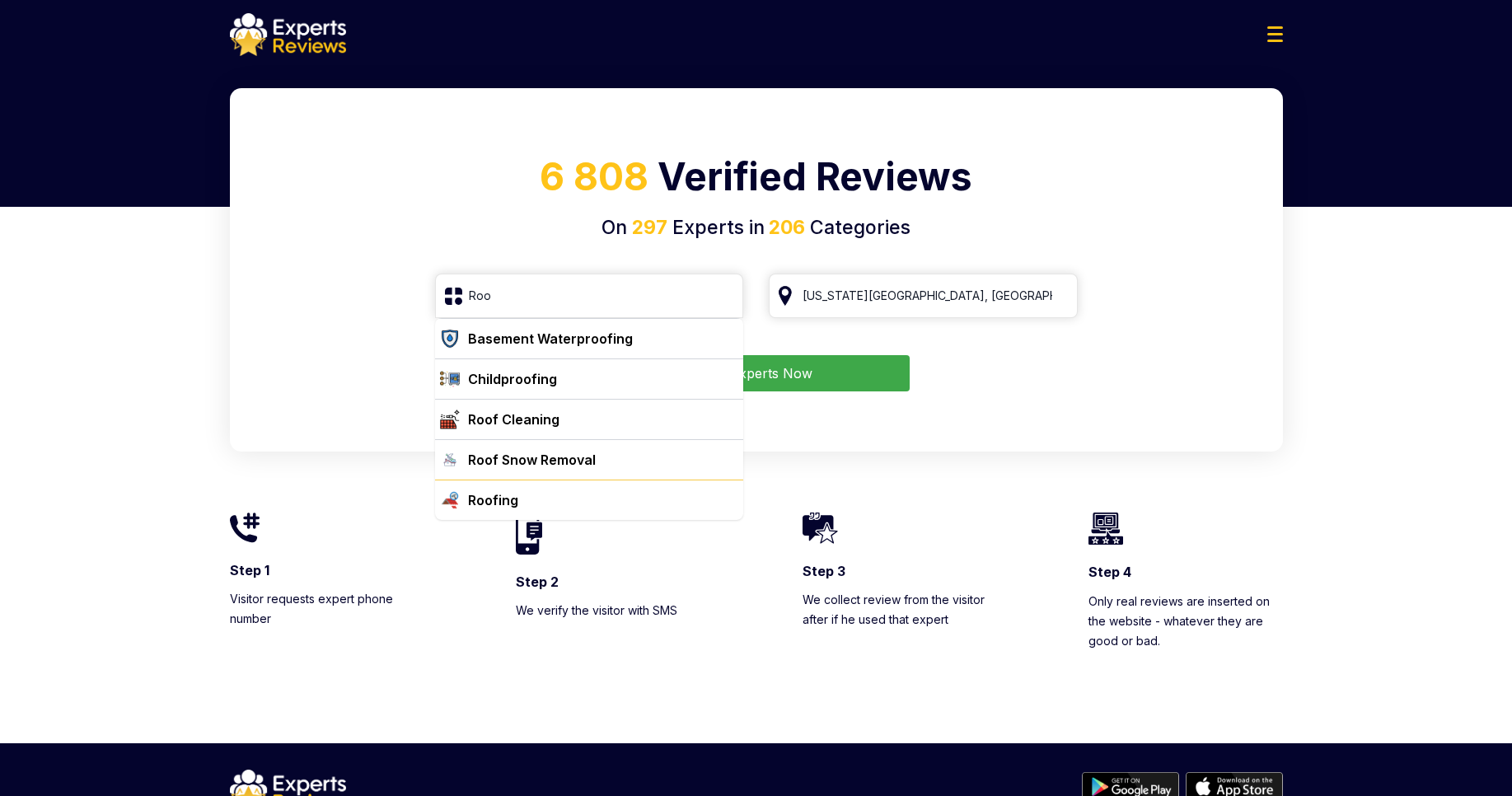
click at [490, 502] on div "Roofing" at bounding box center [493, 500] width 50 height 20
type input "Roofing"
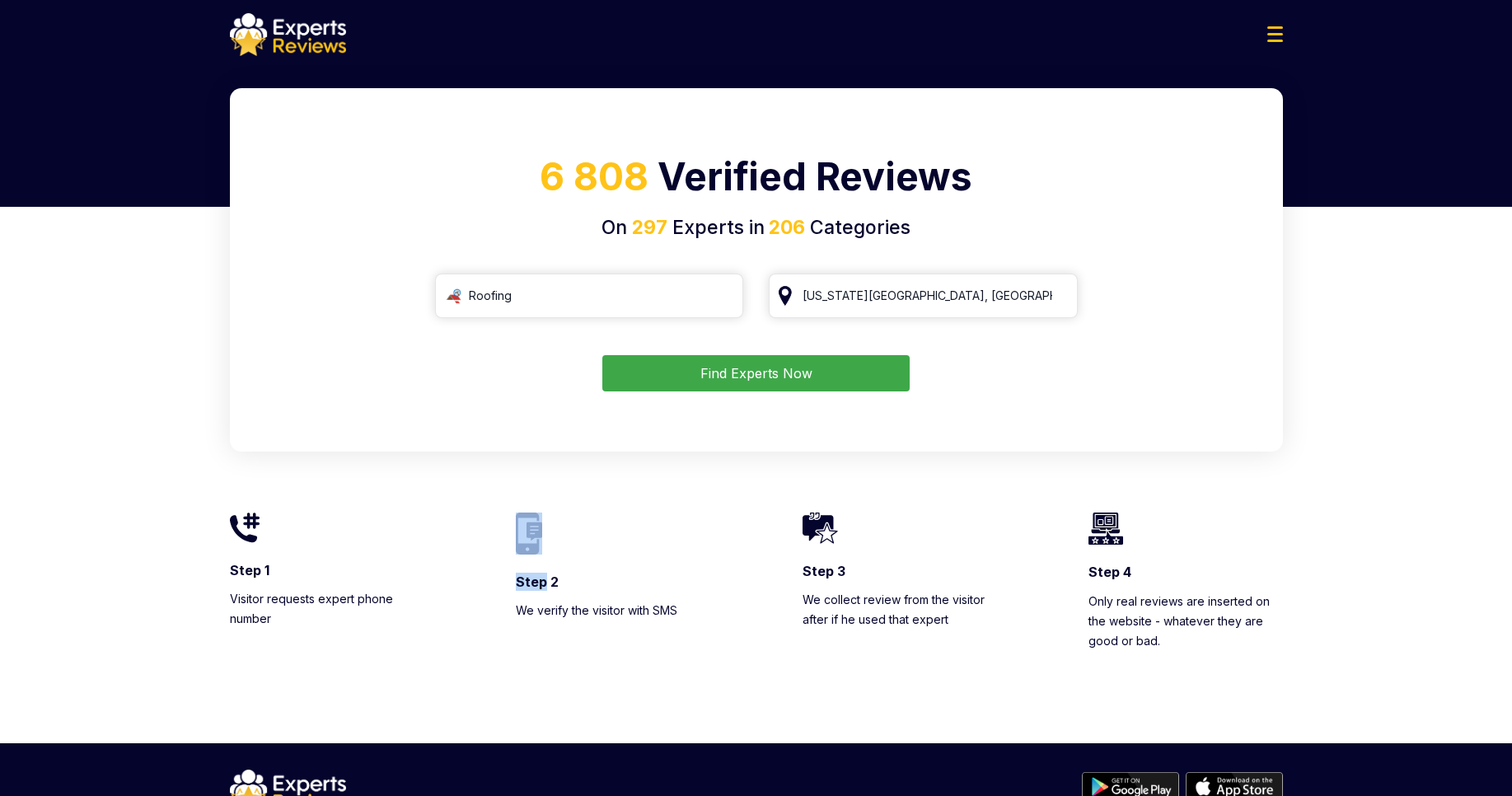
click at [490, 502] on div "Step 1 Visitor requests expert phone number Step 2 We verify the visitor with S…" at bounding box center [756, 551] width 1053 height 199
click at [821, 390] on button "Find Experts Now" at bounding box center [756, 373] width 307 height 37
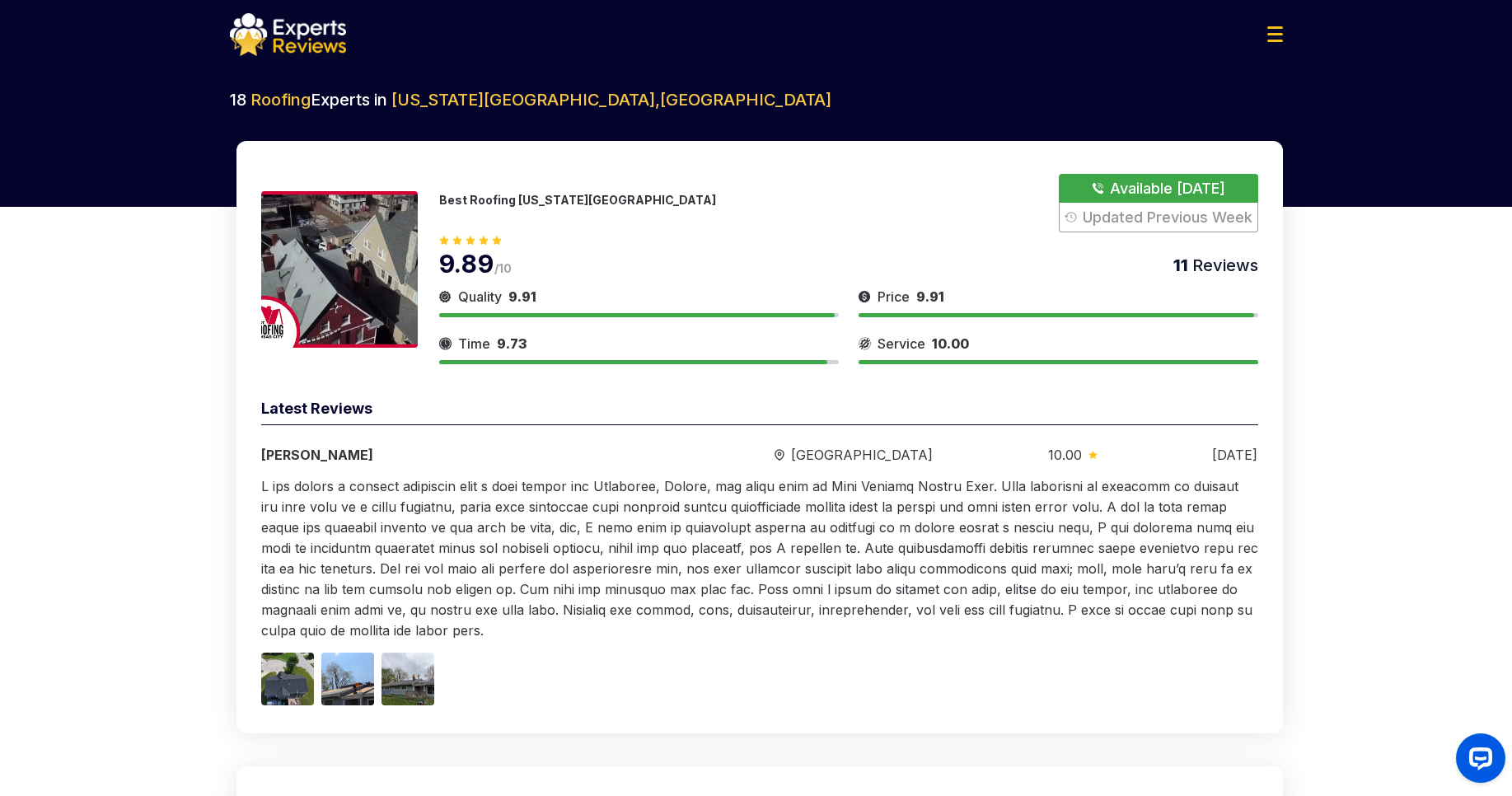
click at [524, 297] on span "9.91" at bounding box center [522, 296] width 28 height 16
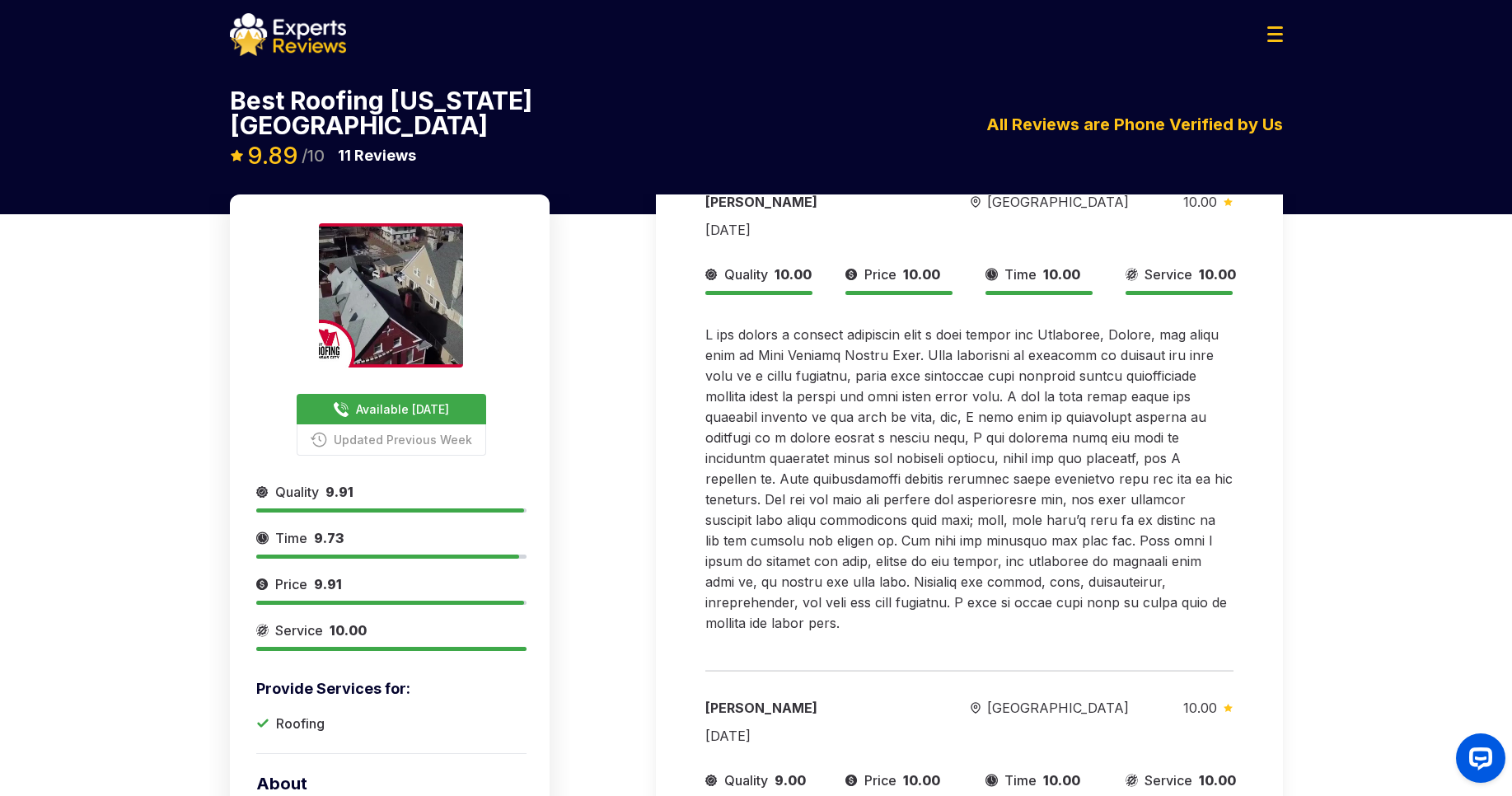
click at [1511, 501] on div "Available [DATE] Updated Previous Week Provide Services for: Roofing Quality 9.…" at bounding box center [756, 602] width 1512 height 816
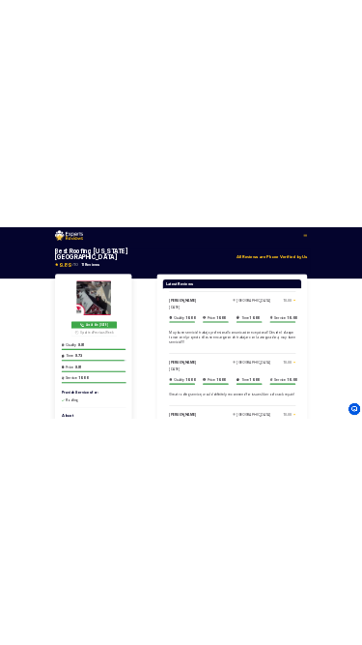
scroll to position [2682, 0]
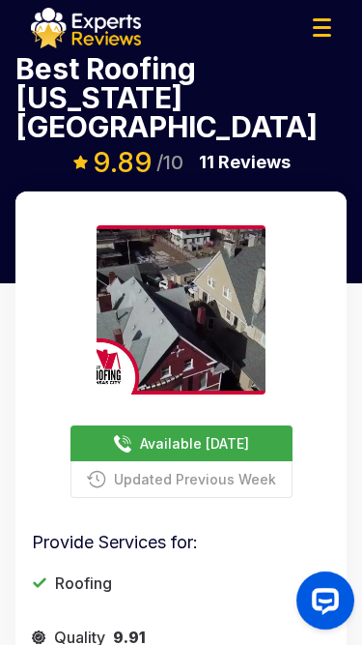
click at [337, 97] on p "Best Roofing [US_STATE][GEOGRAPHIC_DATA]" at bounding box center [180, 97] width 331 height 87
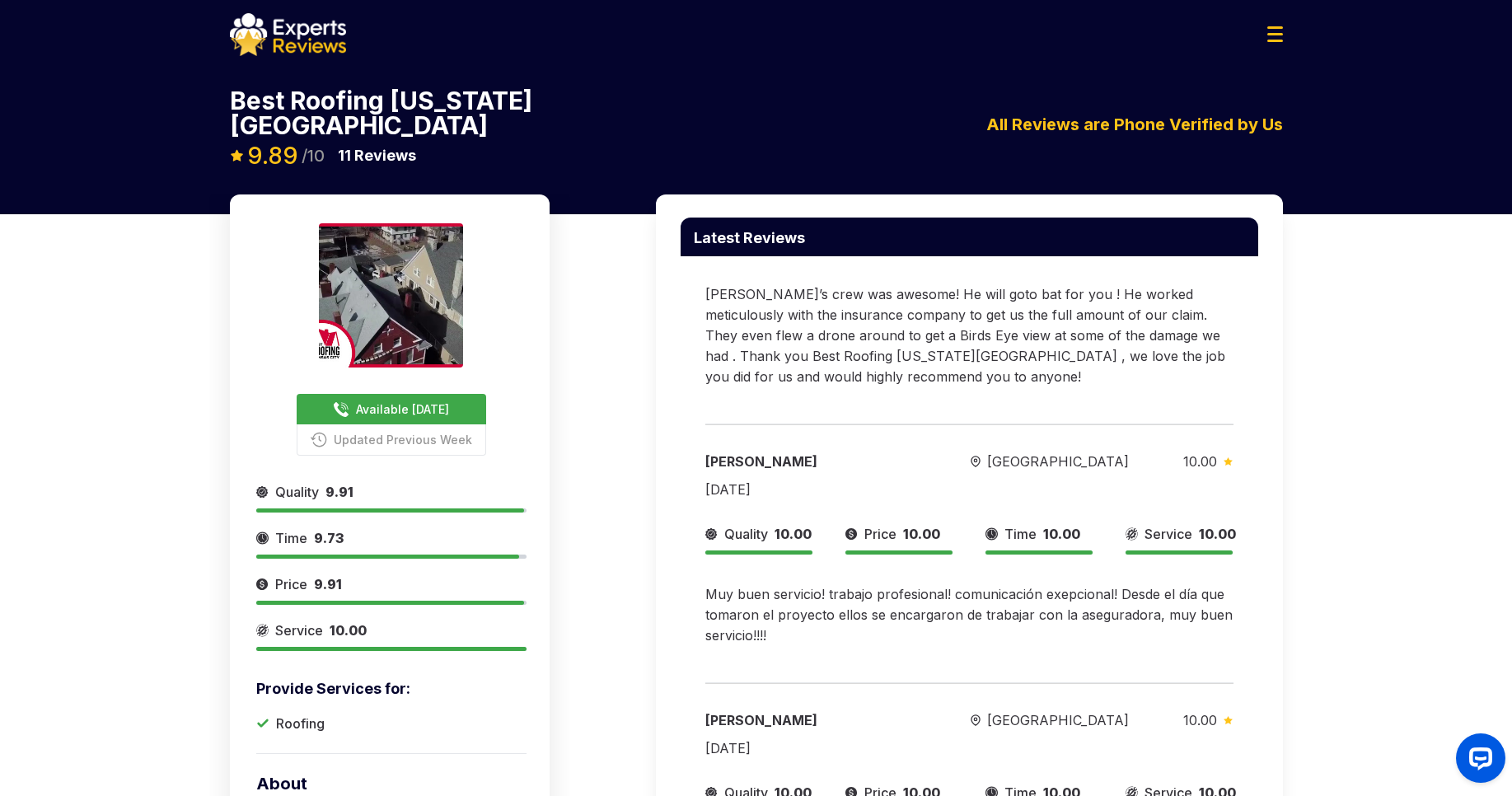
scroll to position [1647, 0]
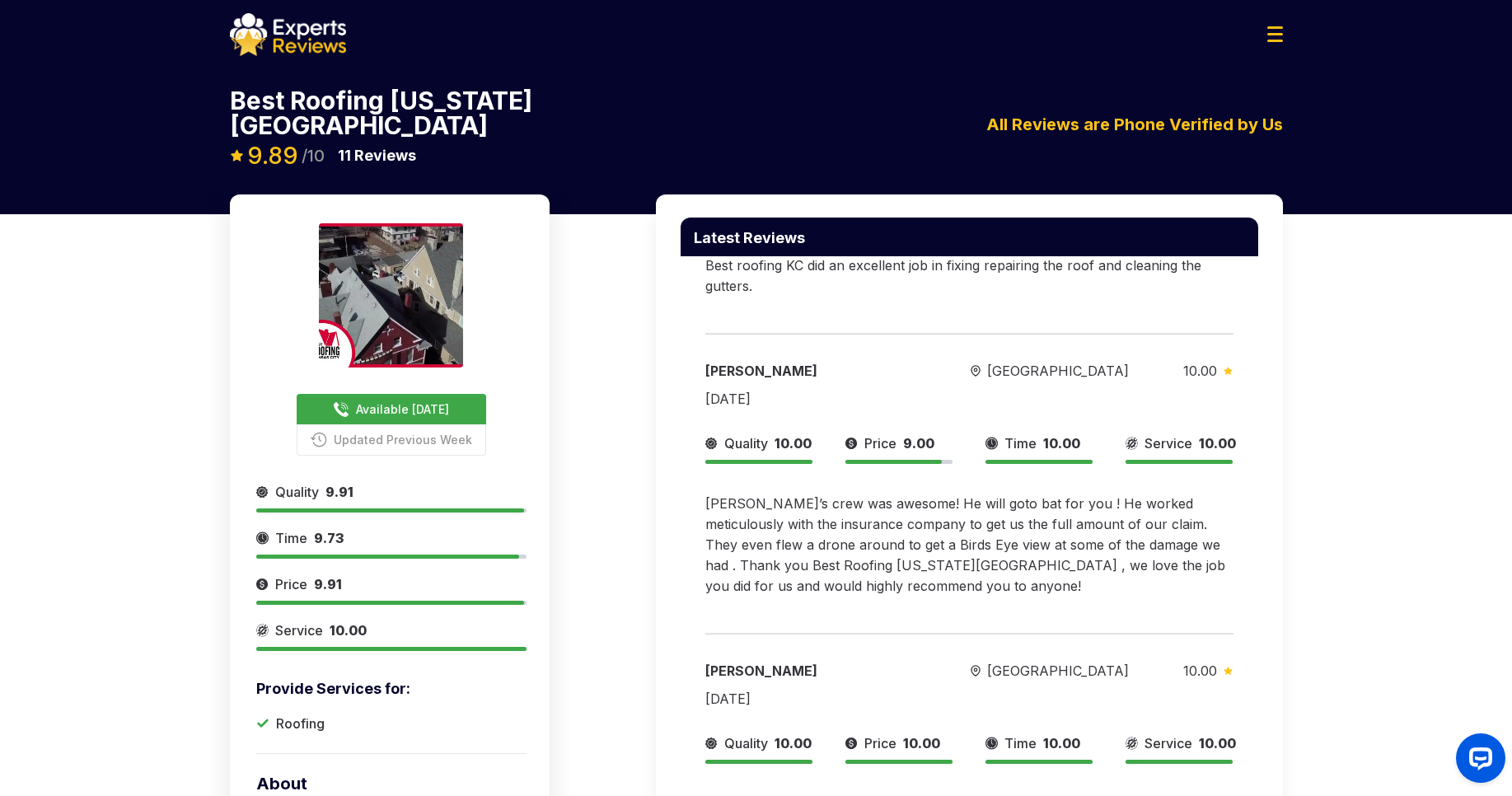
click at [1429, 195] on div "Available [DATE] Updated Previous Week Provide Services for: Roofing Quality 9.…" at bounding box center [756, 602] width 1512 height 816
click at [1380, 164] on div "Best Roofing [US_STATE][GEOGRAPHIC_DATA] Available [DATE] Updated Previous Week…" at bounding box center [756, 128] width 1512 height 133
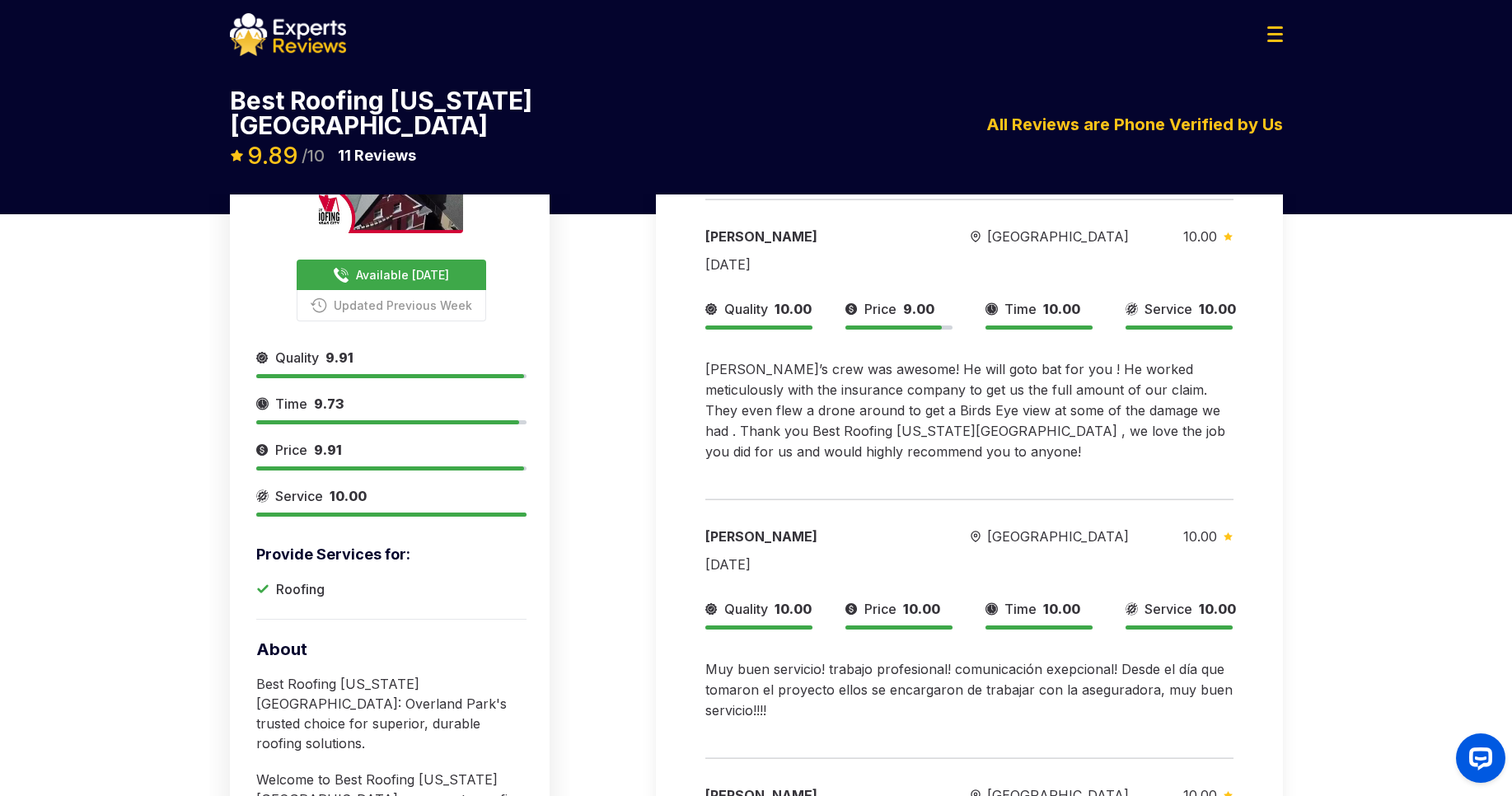
scroll to position [0, 0]
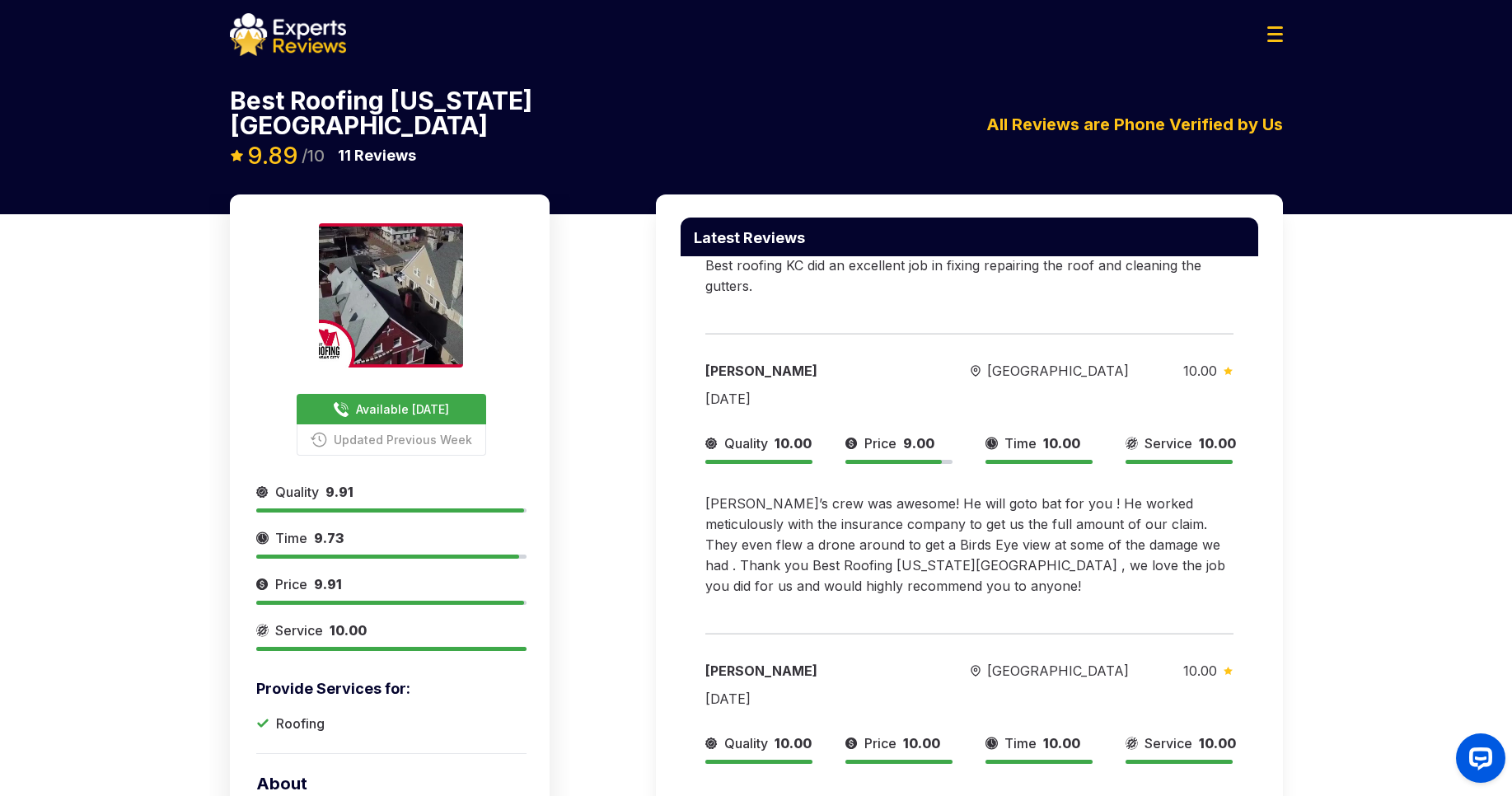
click at [1387, 282] on div "Available [DATE] Updated Previous Week Provide Services for: Roofing Quality 9.…" at bounding box center [756, 602] width 1512 height 816
click at [1419, 228] on div "Available [DATE] Updated Previous Week Provide Services for: Roofing Quality 9.…" at bounding box center [756, 602] width 1512 height 816
click at [1366, 126] on div "Best Roofing [US_STATE][GEOGRAPHIC_DATA] Available [DATE] Updated Previous Week…" at bounding box center [756, 128] width 1512 height 133
